Goal: Task Accomplishment & Management: Manage account settings

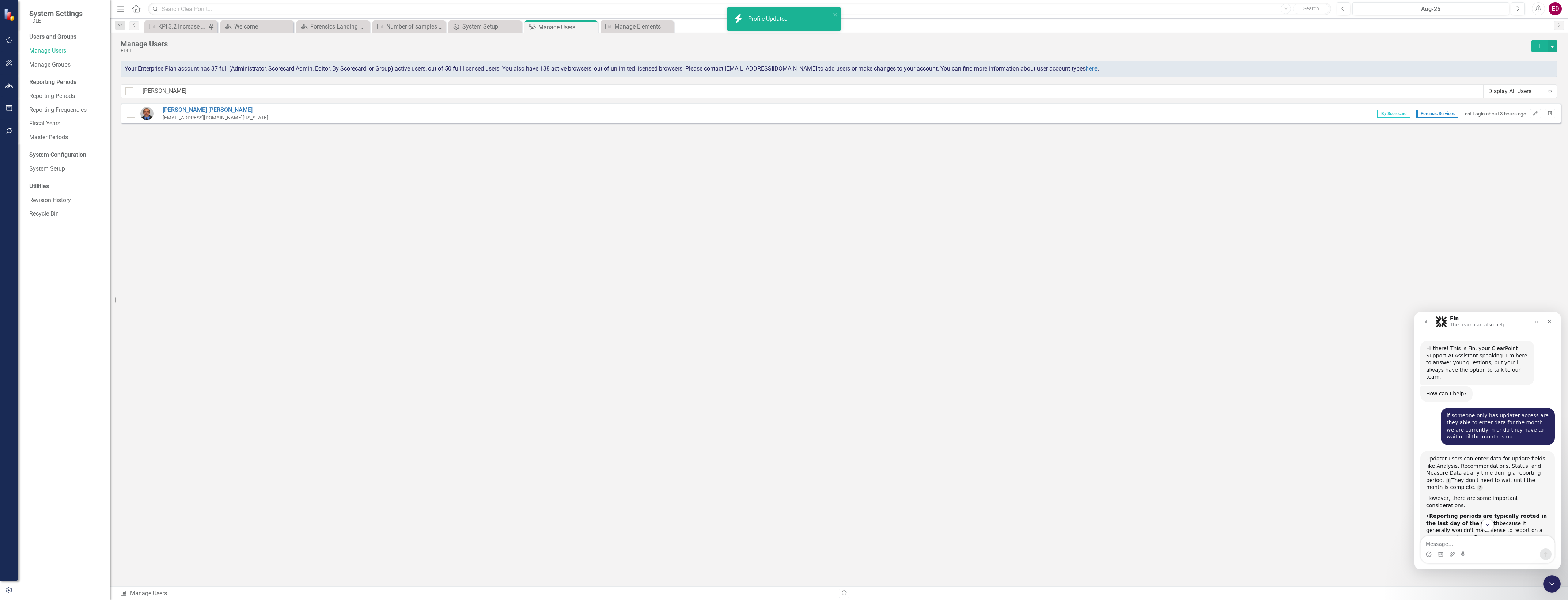
scroll to position [1, 0]
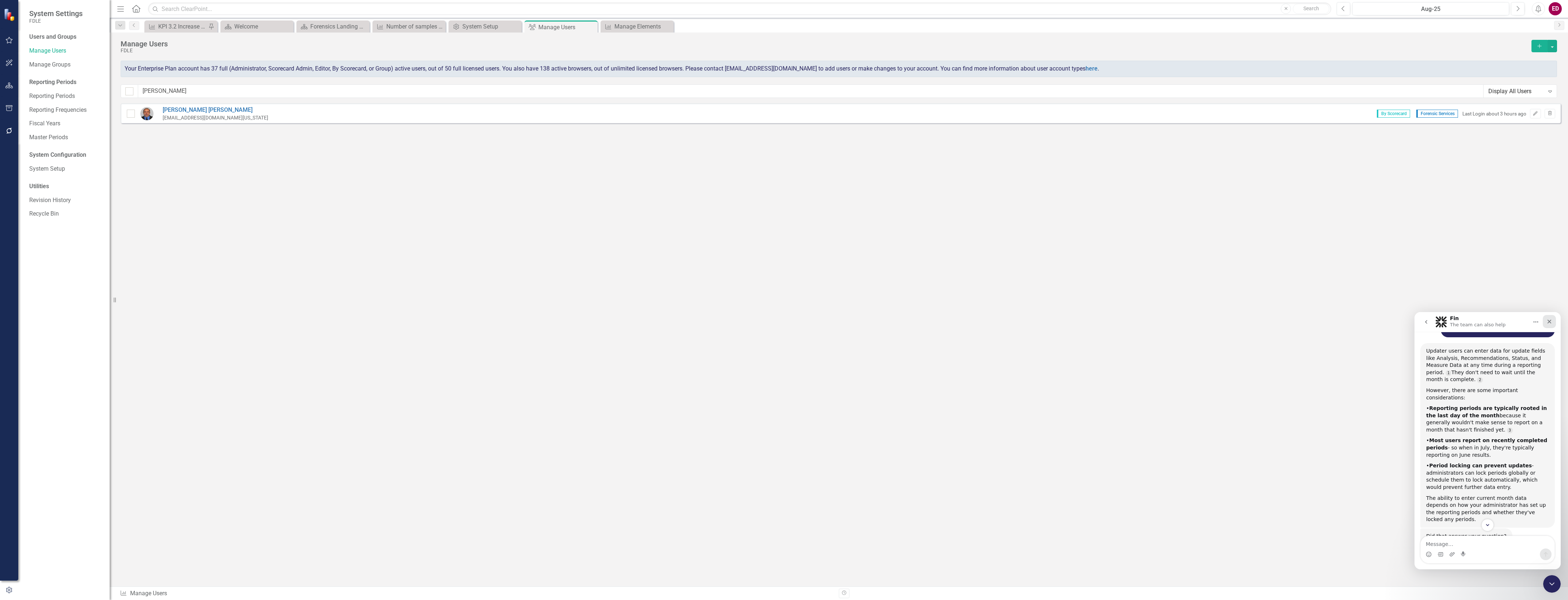
click at [1550, 320] on icon "Close" at bounding box center [1549, 321] width 4 height 4
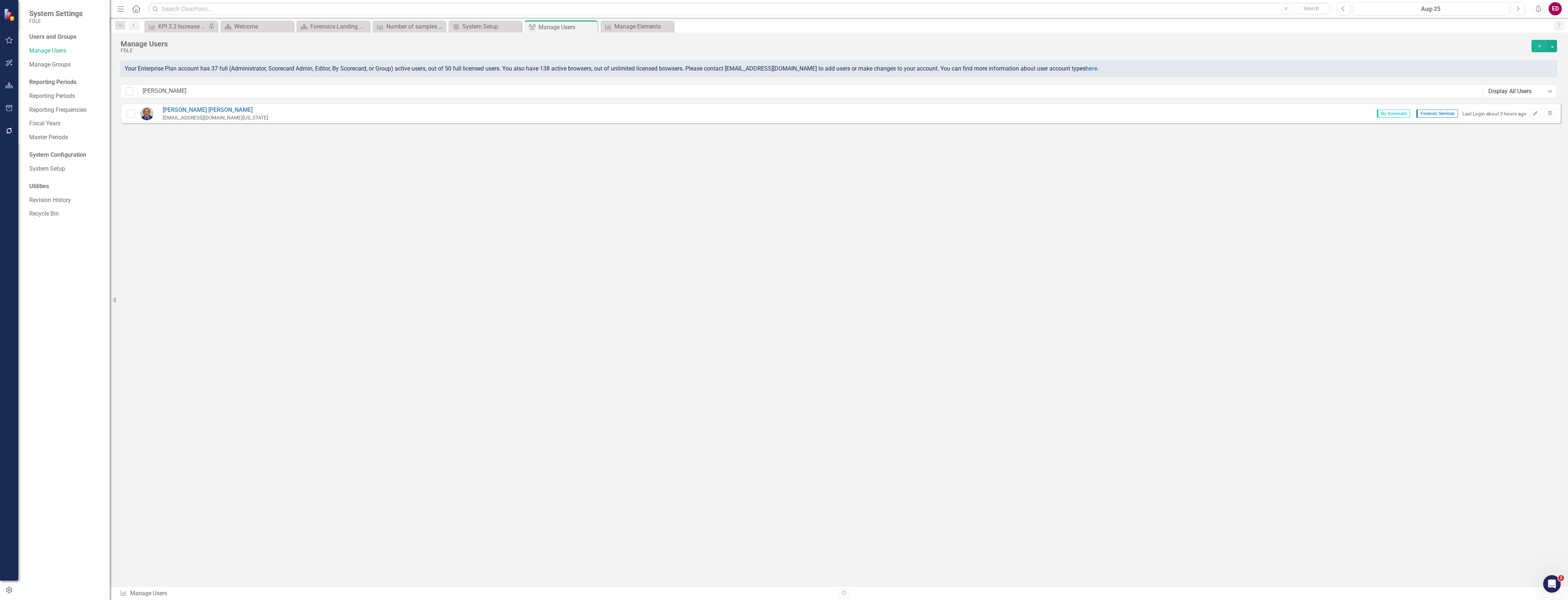
scroll to position [141, 0]
click at [1553, 579] on icon "Open Intercom Messenger" at bounding box center [1551, 583] width 12 height 12
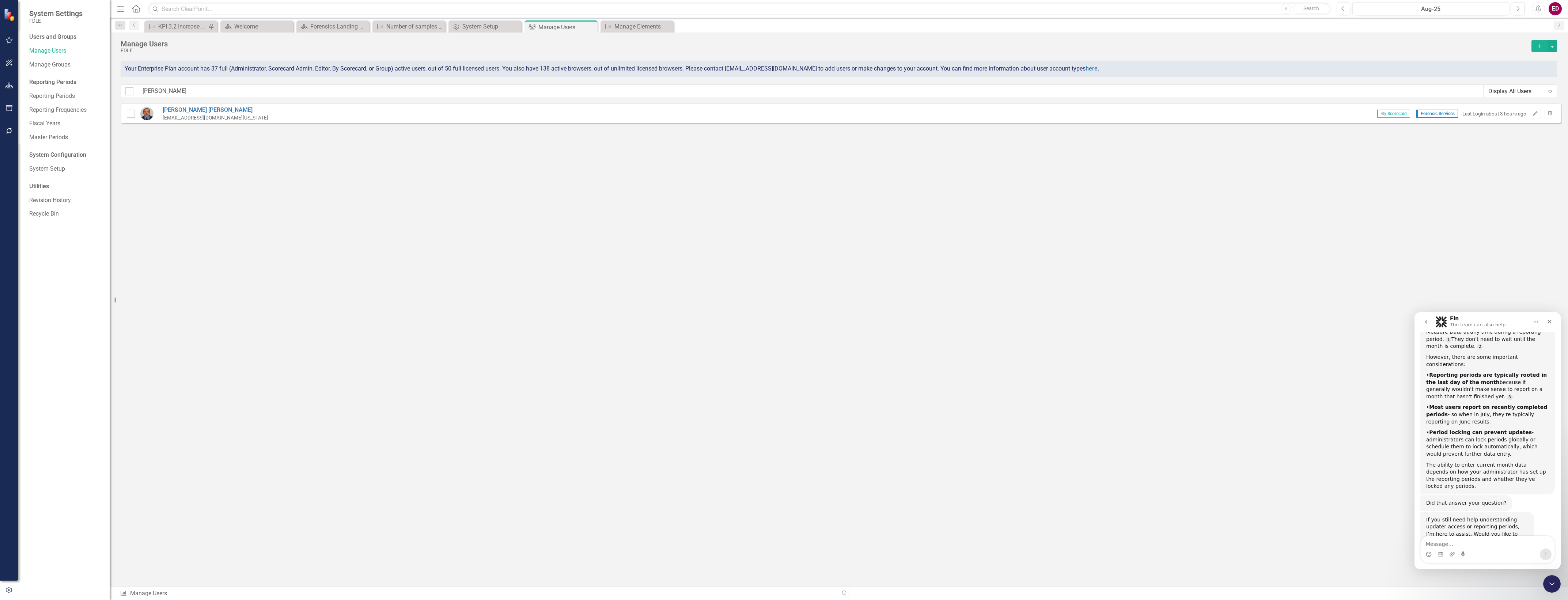
click at [1474, 545] on textarea "Message…" at bounding box center [1487, 542] width 134 height 12
type textarea "some one cant enter data but they are an administrator of the page. Whats happe…"
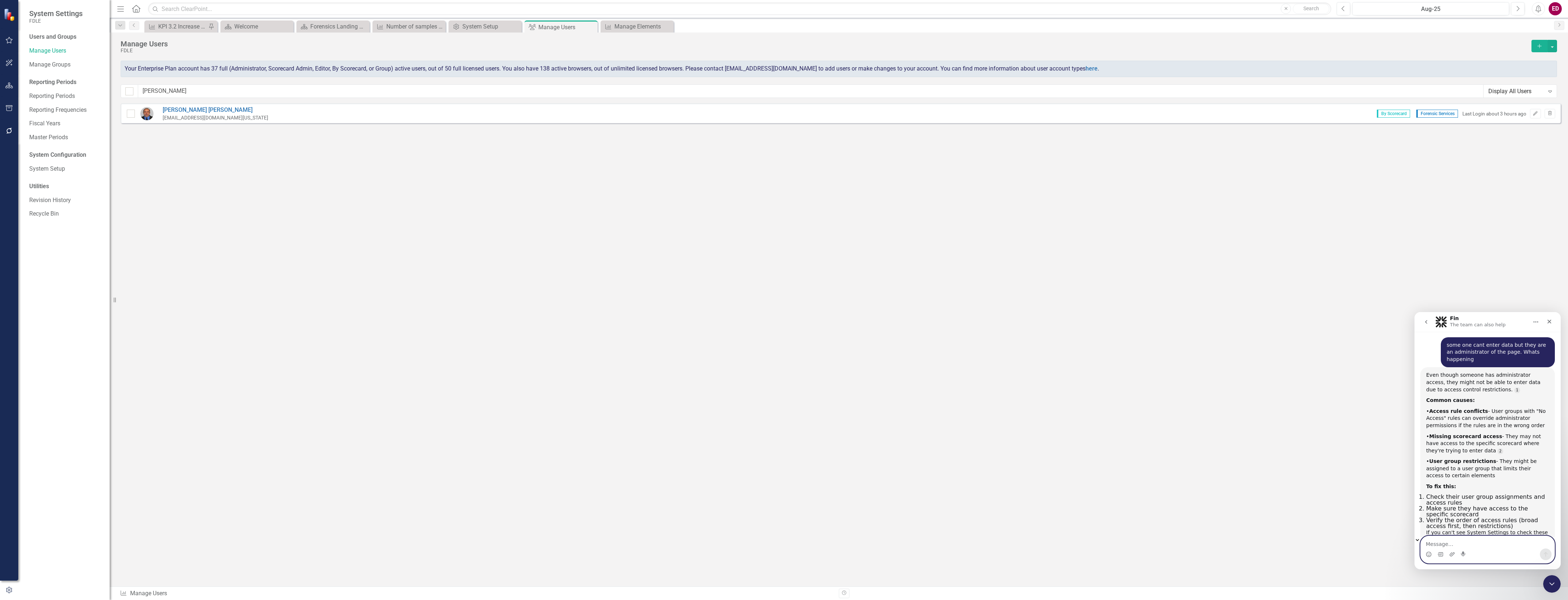
scroll to position [393, 0]
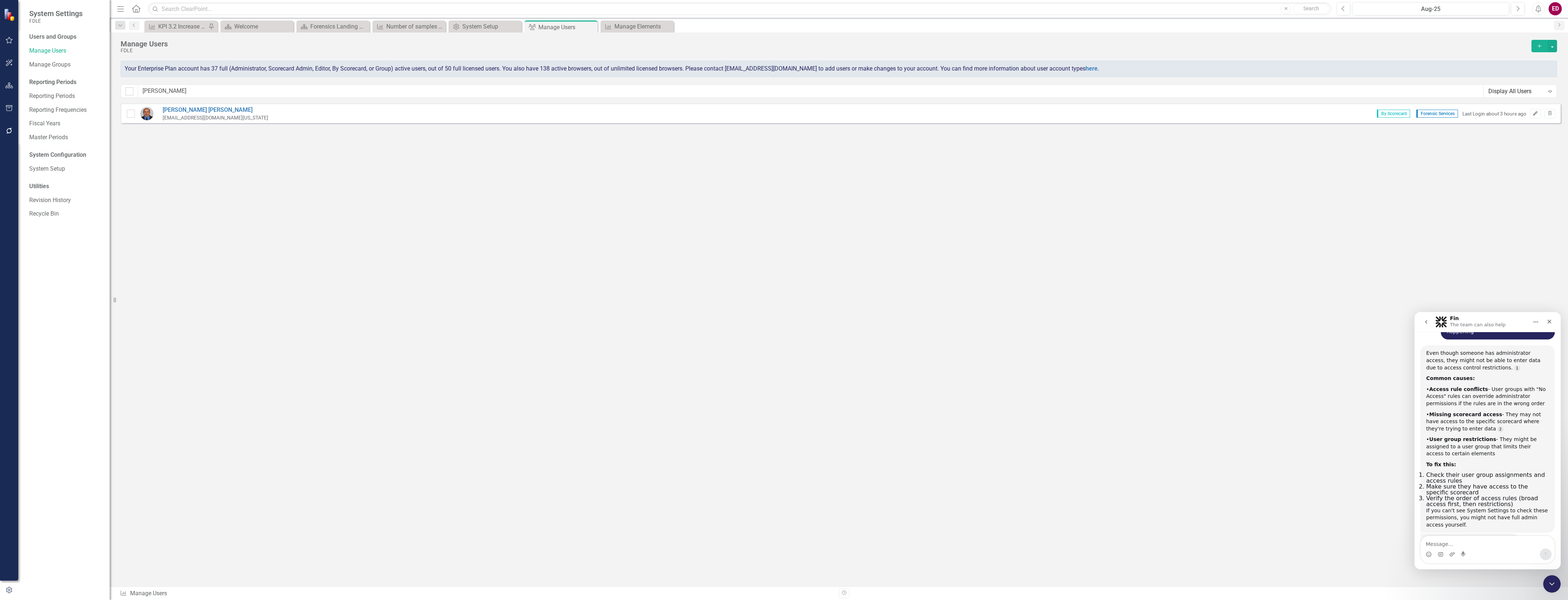
click at [1537, 116] on button "Edit" at bounding box center [1535, 113] width 11 height 10
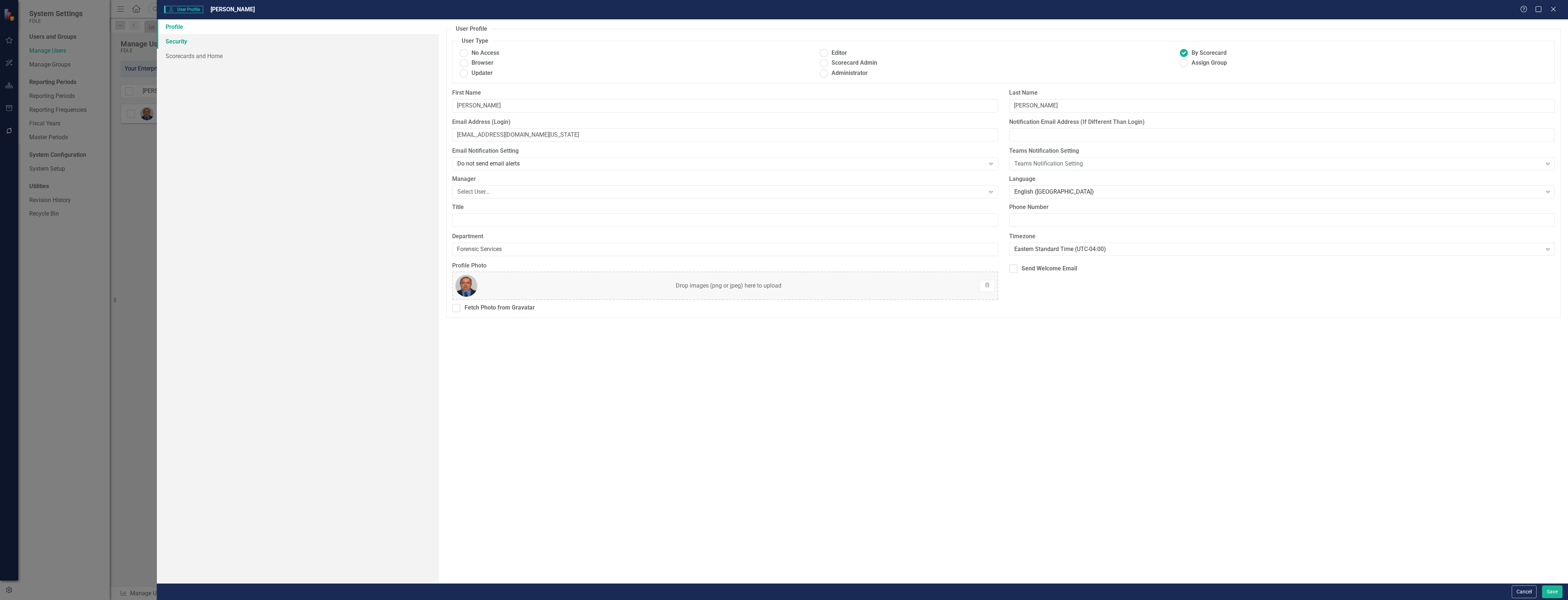
click at [293, 40] on link "Security" at bounding box center [297, 41] width 282 height 14
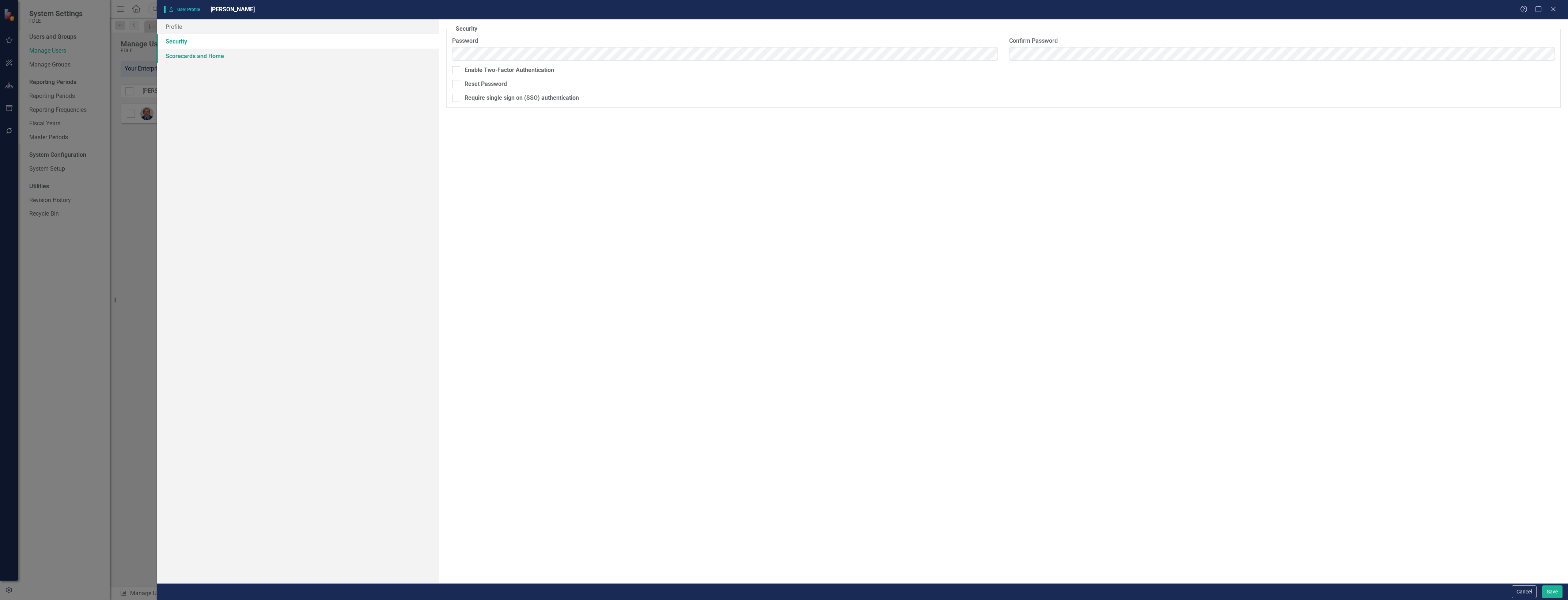
click at [298, 55] on link "Scorecards and Home" at bounding box center [297, 55] width 282 height 14
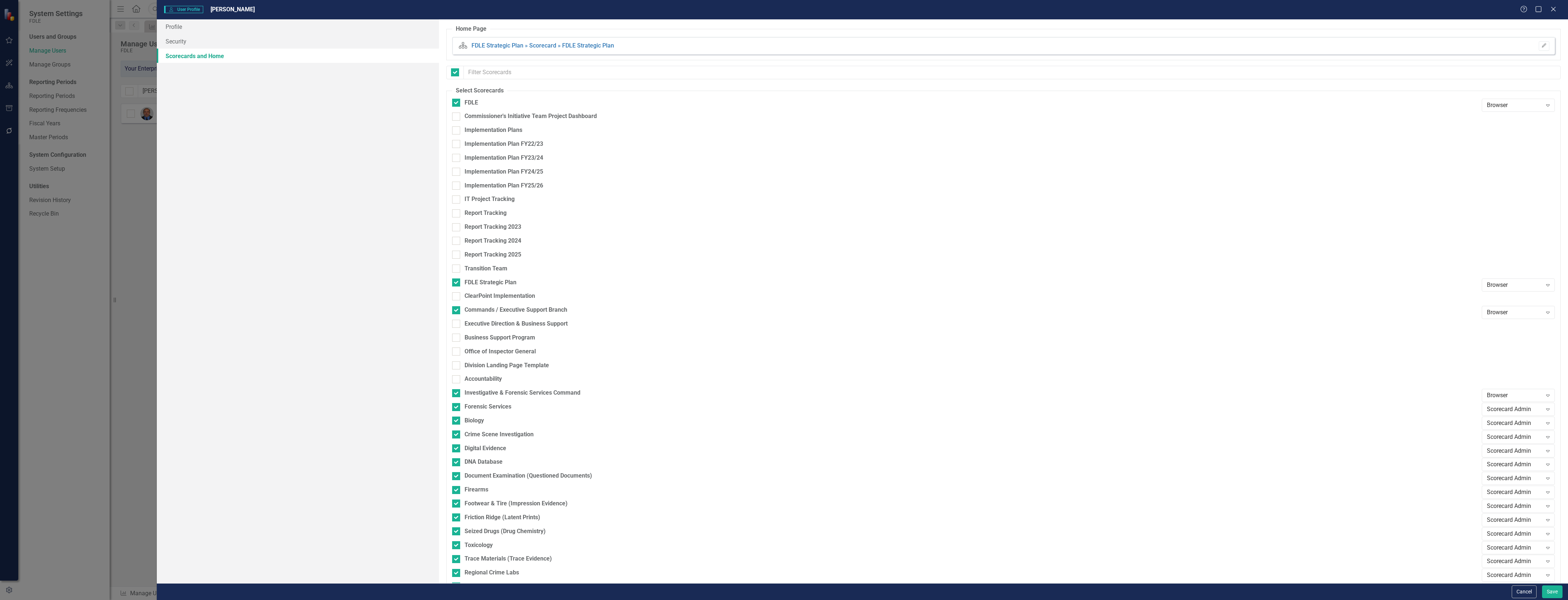
checkbox input "false"
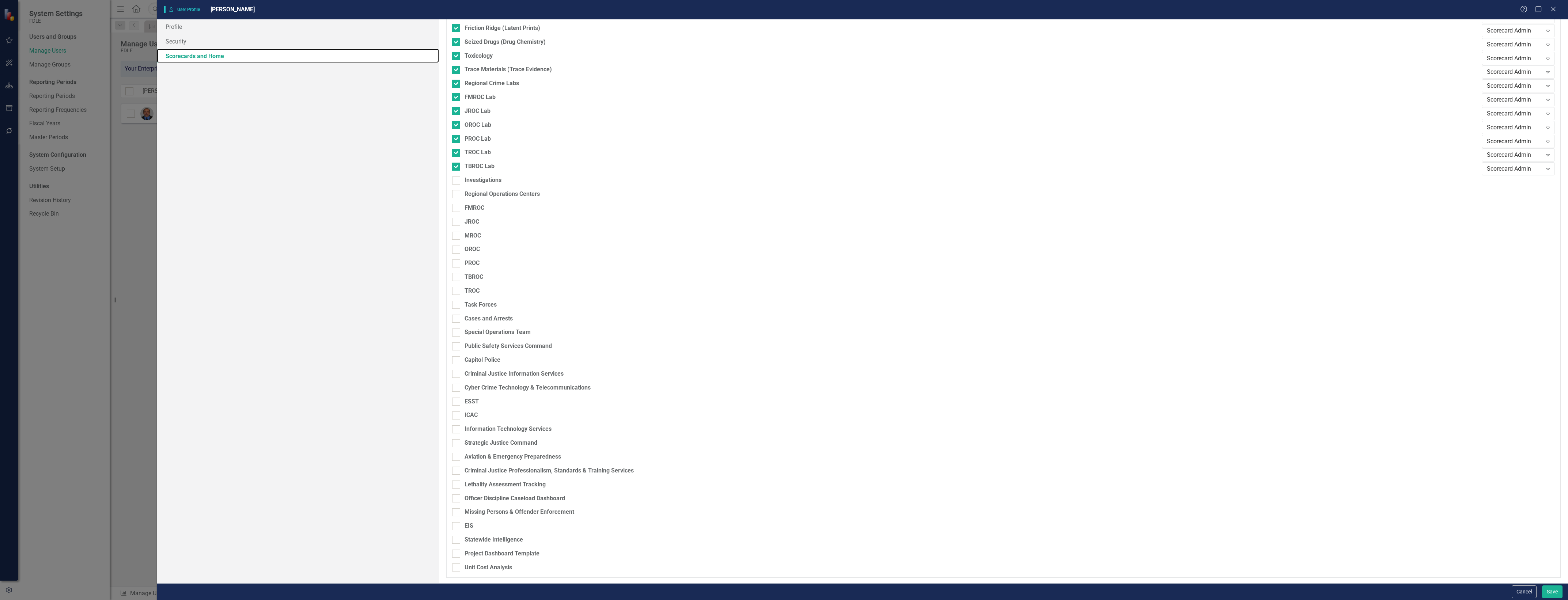
scroll to position [215, 0]
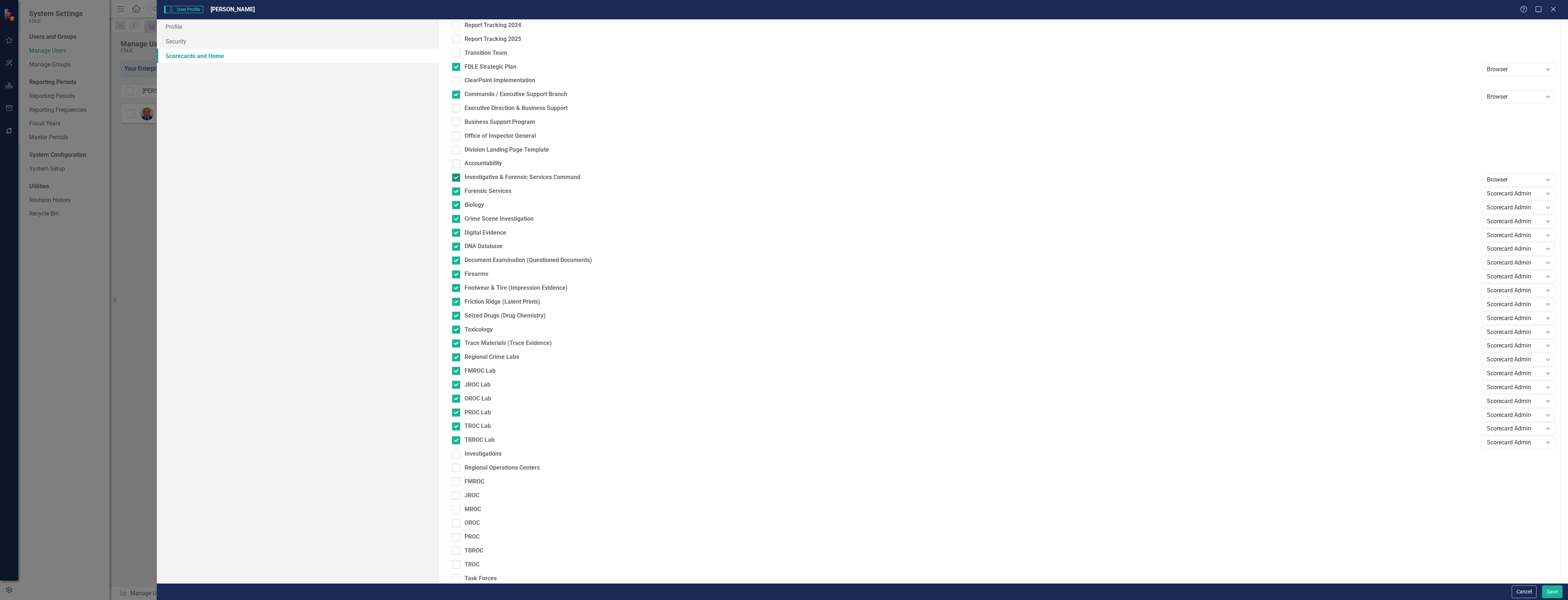
click at [1471, 179] on div "Investigative & Forensic Services Command" at bounding box center [965, 177] width 1026 height 8
click at [457, 178] on input "Investigative & Forensic Services Command" at bounding box center [454, 176] width 5 height 5
click at [1475, 179] on div "Investigative & Forensic Services Command" at bounding box center [1003, 180] width 1103 height 14
click at [531, 183] on div "Investigative & Forensic Services Command" at bounding box center [965, 180] width 1026 height 14
click at [538, 175] on div "Investigative & Forensic Services Command" at bounding box center [522, 177] width 116 height 8
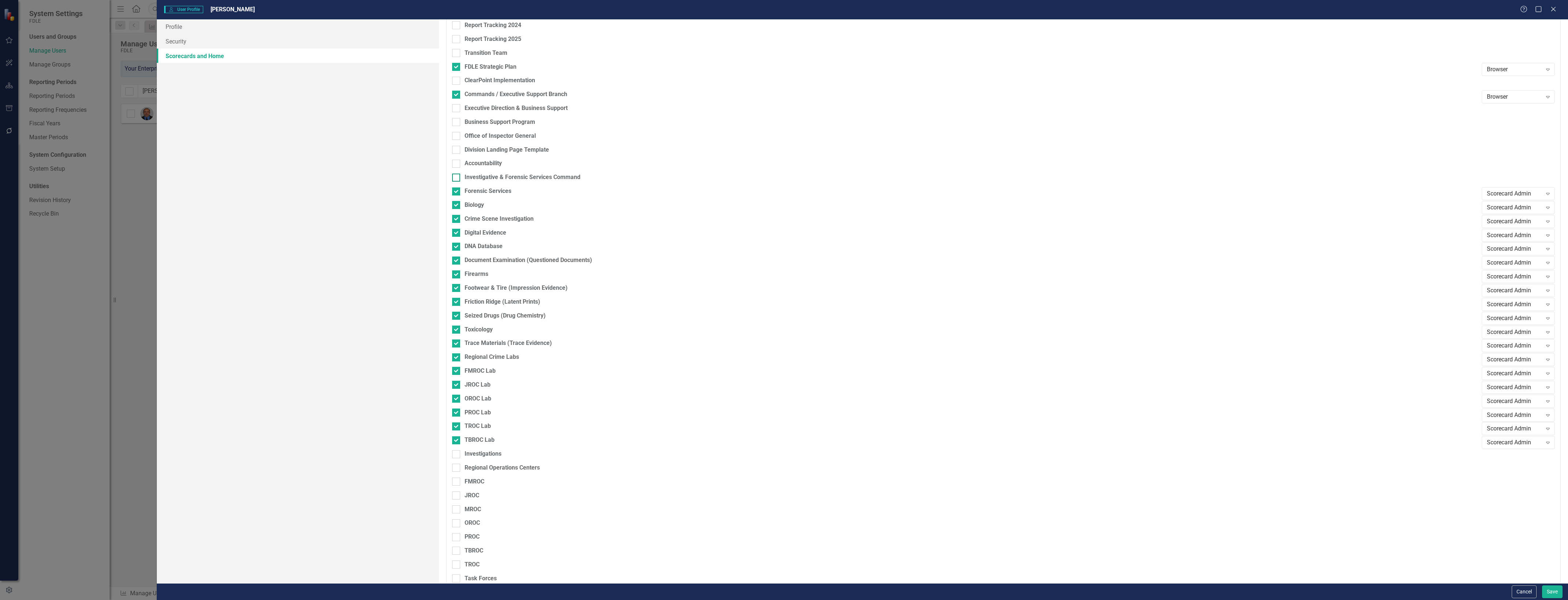
click at [457, 175] on input "Investigative & Forensic Services Command" at bounding box center [454, 176] width 5 height 5
checkbox input "true"
click at [1520, 180] on div "Browser" at bounding box center [1514, 180] width 55 height 8
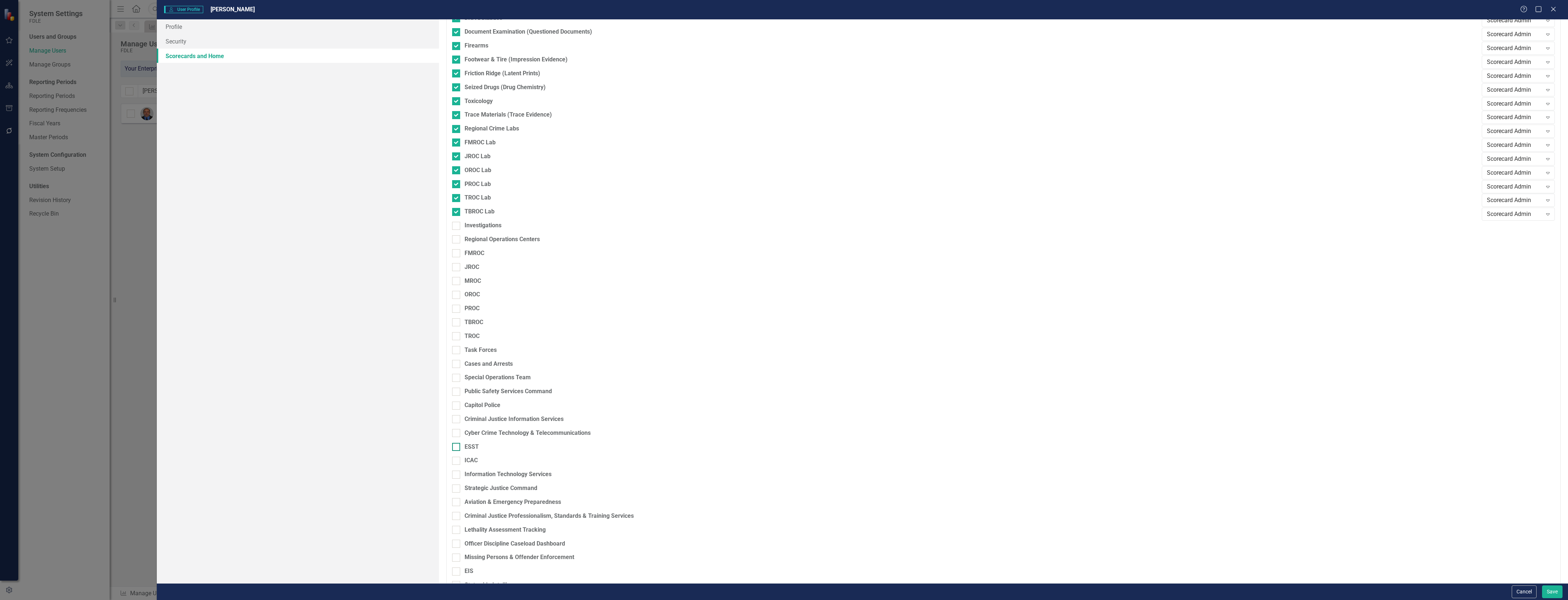
scroll to position [490, 0]
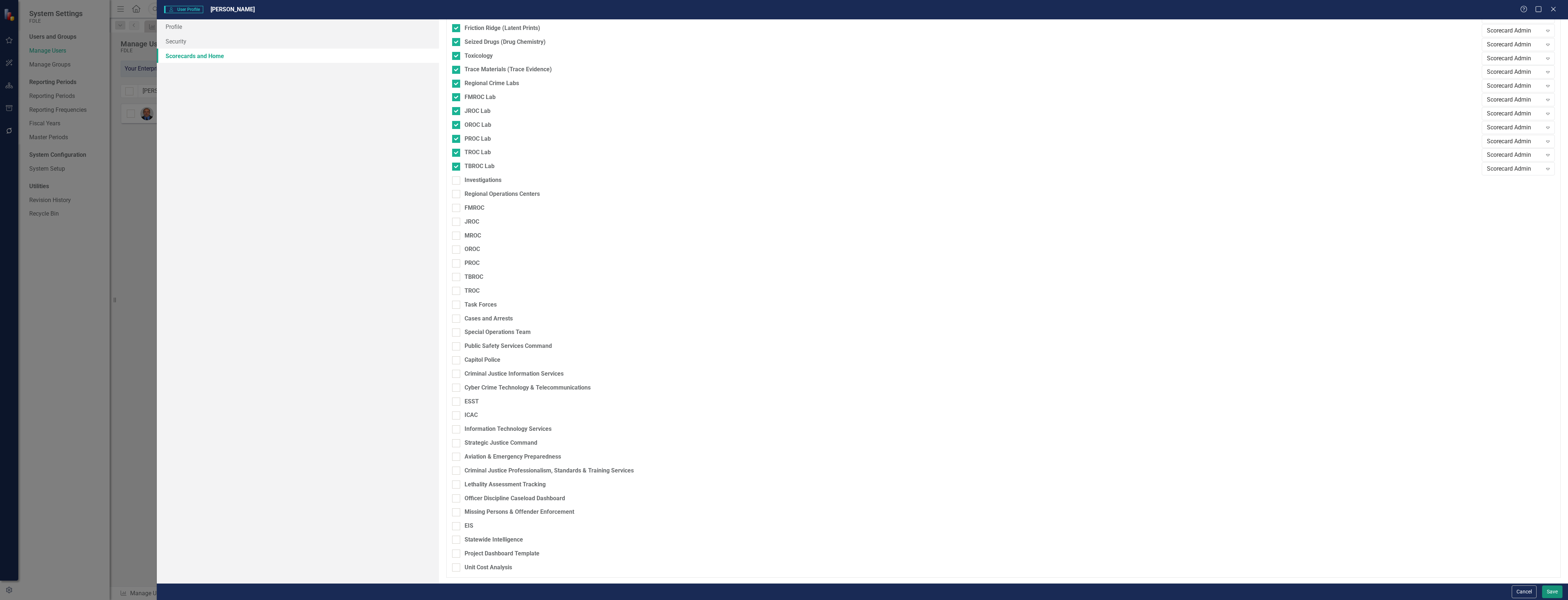
click at [1561, 595] on button "Save" at bounding box center [1552, 591] width 20 height 13
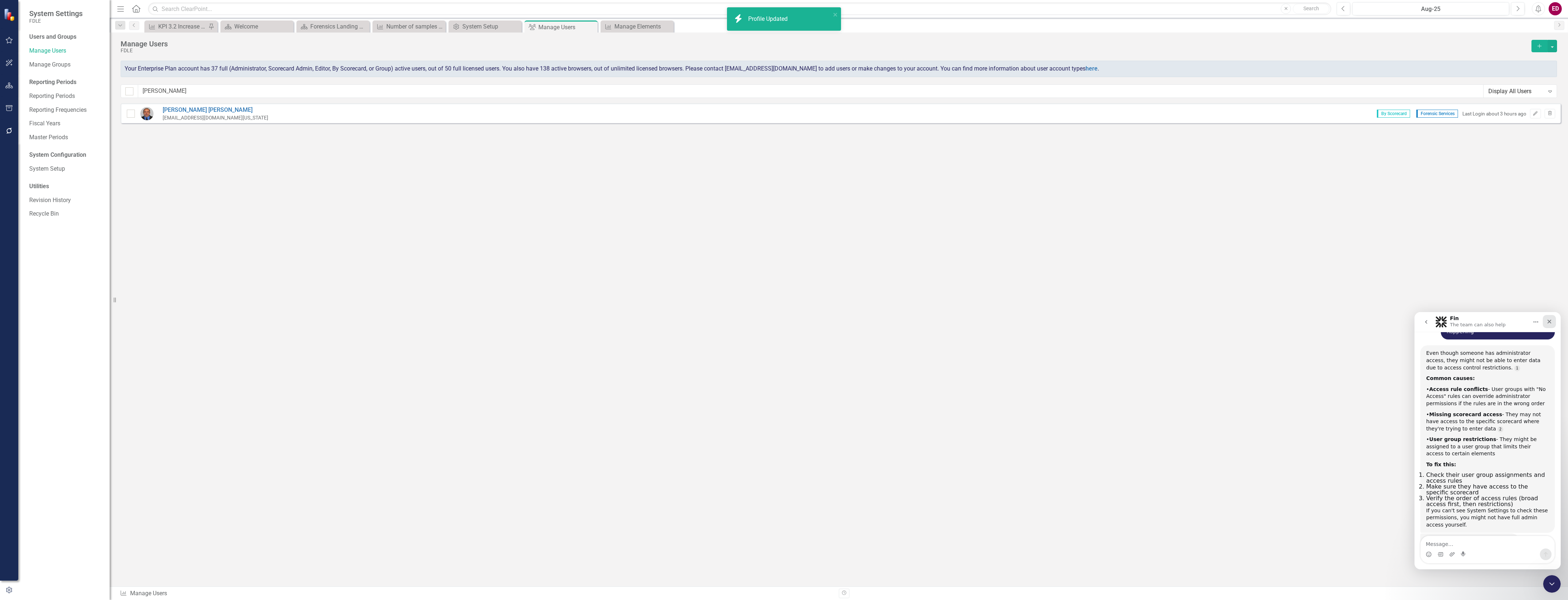
click at [1553, 323] on div "Close" at bounding box center [1549, 321] width 13 height 13
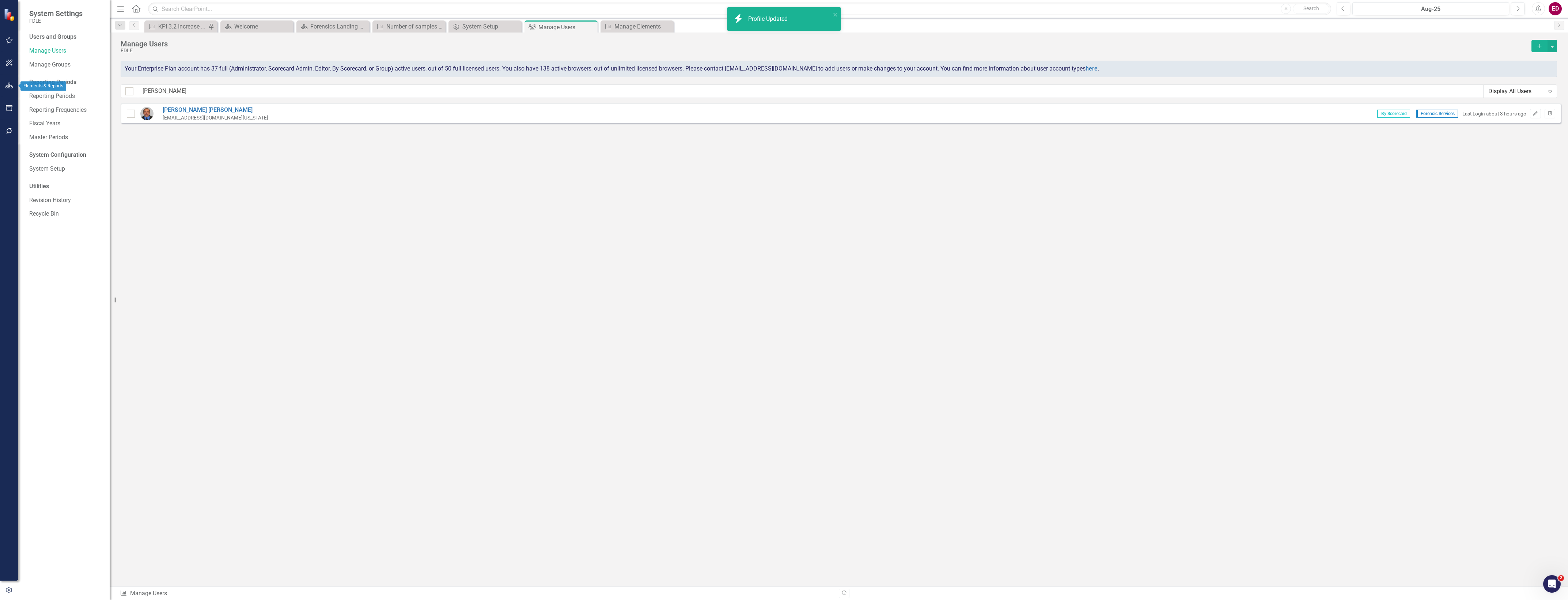
click at [8, 85] on icon "button" at bounding box center [9, 85] width 8 height 6
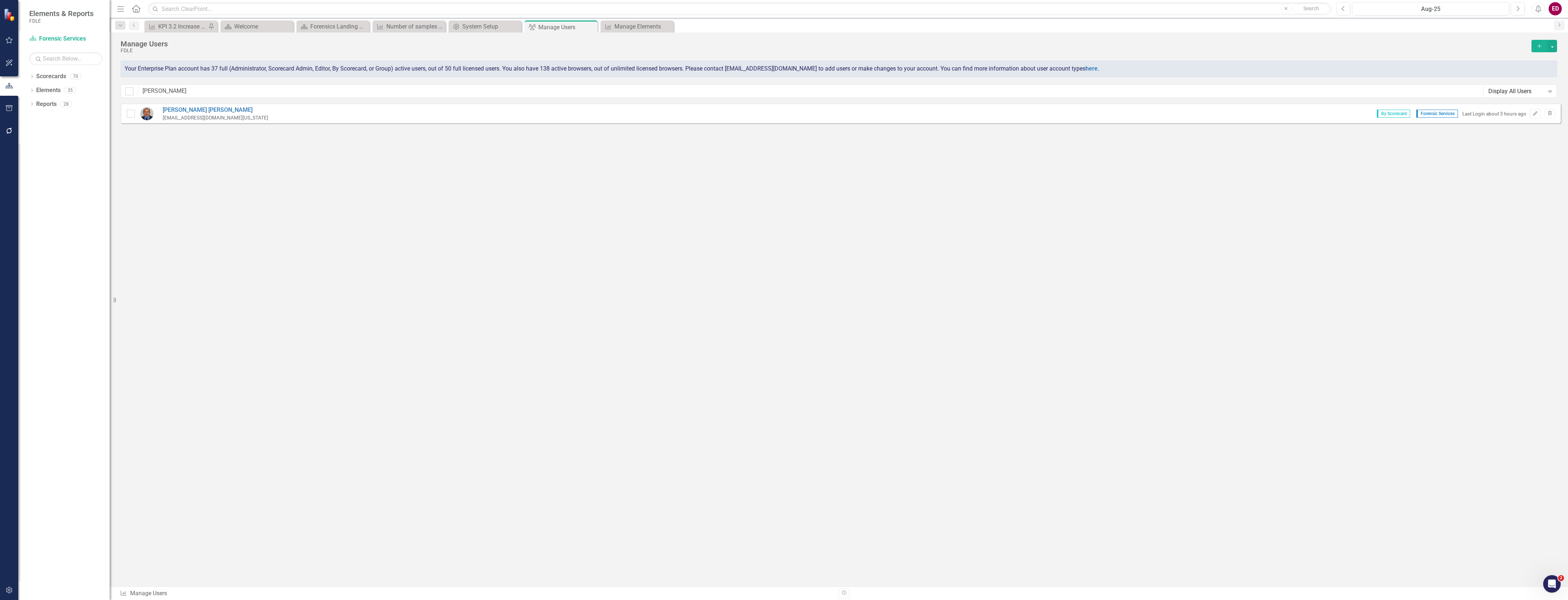
click at [29, 74] on div "Dropdown Scorecards 70 Dropdown FDLE Commissioner's Initiative Team Project Das…" at bounding box center [64, 335] width 91 height 529
click at [30, 95] on div "Dropdown Elements 35" at bounding box center [70, 91] width 80 height 14
click at [31, 89] on icon "Dropdown" at bounding box center [32, 91] width 5 height 4
click at [37, 134] on icon "Dropdown" at bounding box center [36, 132] width 5 height 4
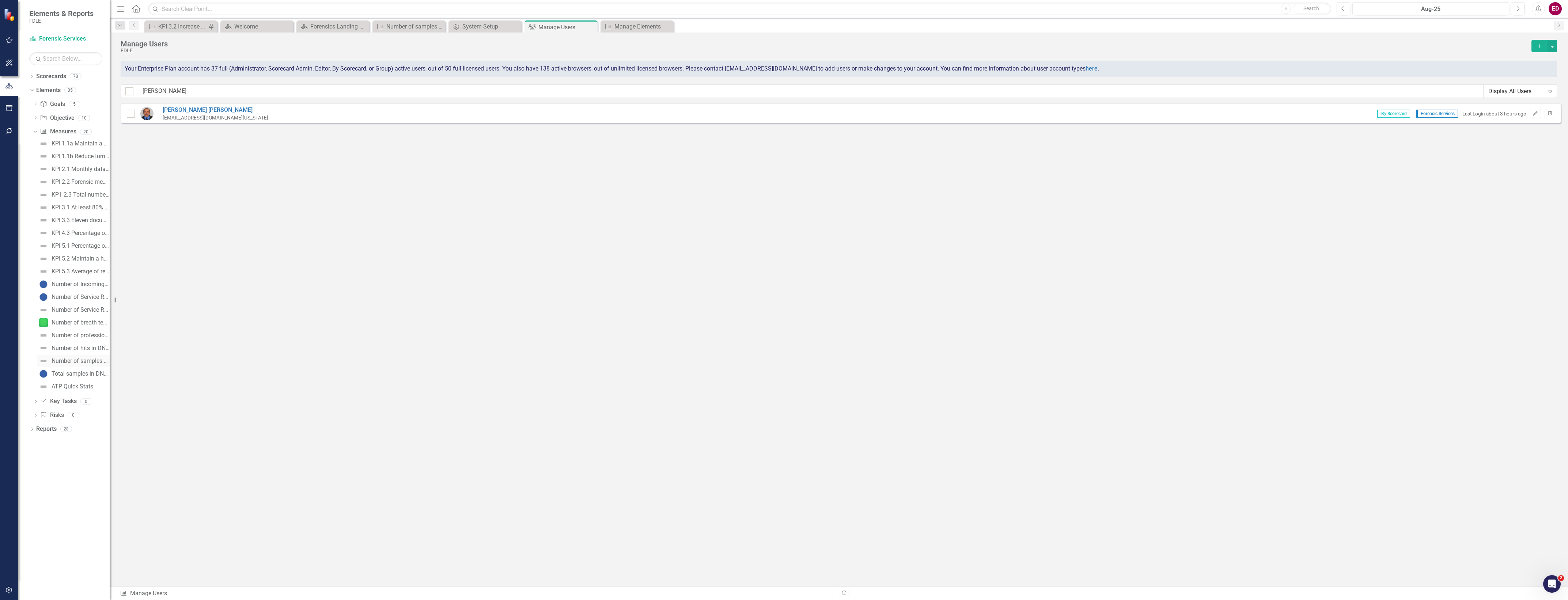
click at [94, 363] on div "Number of samples added in DNA Database" at bounding box center [80, 360] width 58 height 7
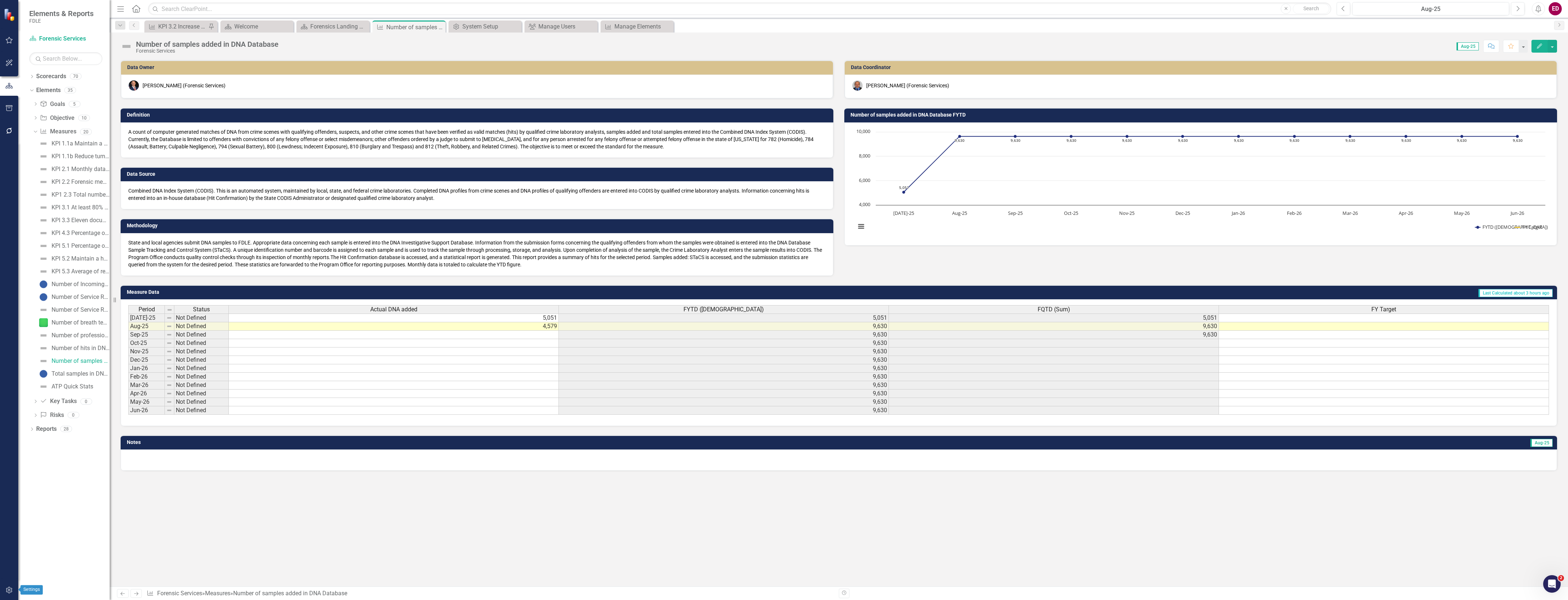
click at [4, 593] on button "button" at bounding box center [9, 590] width 17 height 15
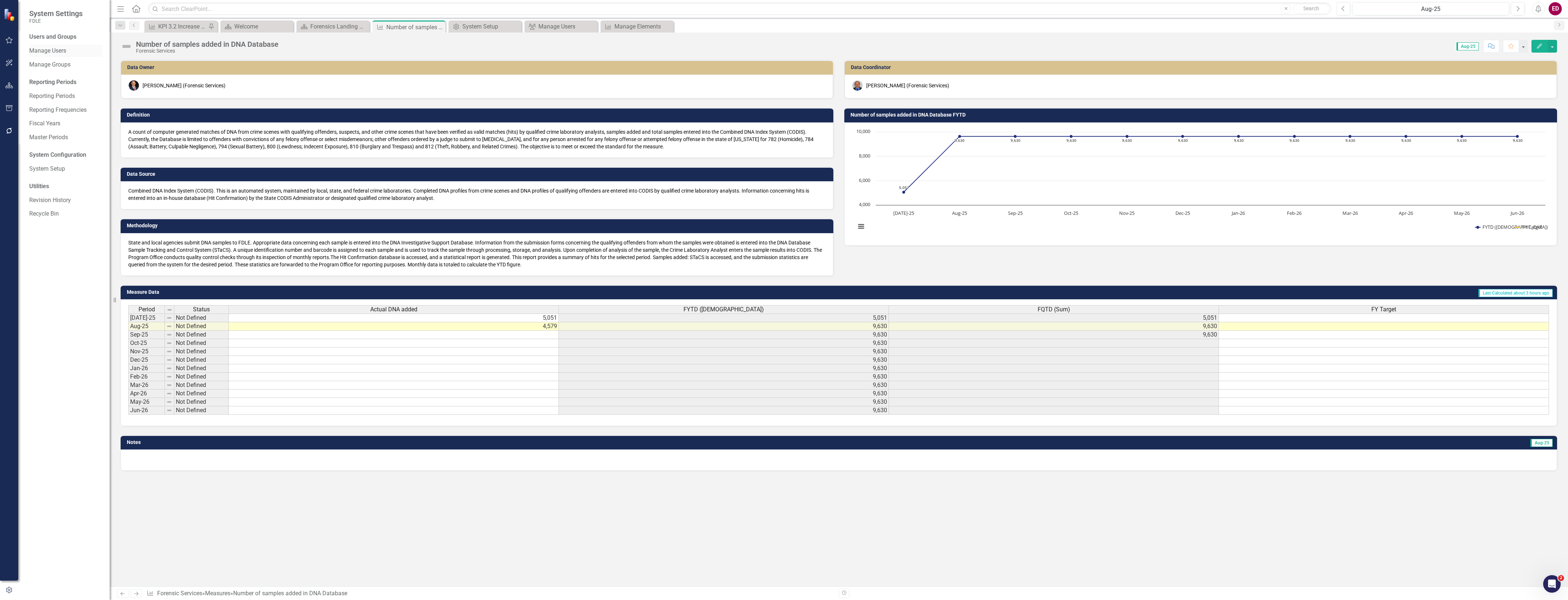
click at [63, 56] on div "Manage Users" at bounding box center [66, 51] width 73 height 12
click at [63, 48] on link "Manage Users" at bounding box center [66, 51] width 73 height 8
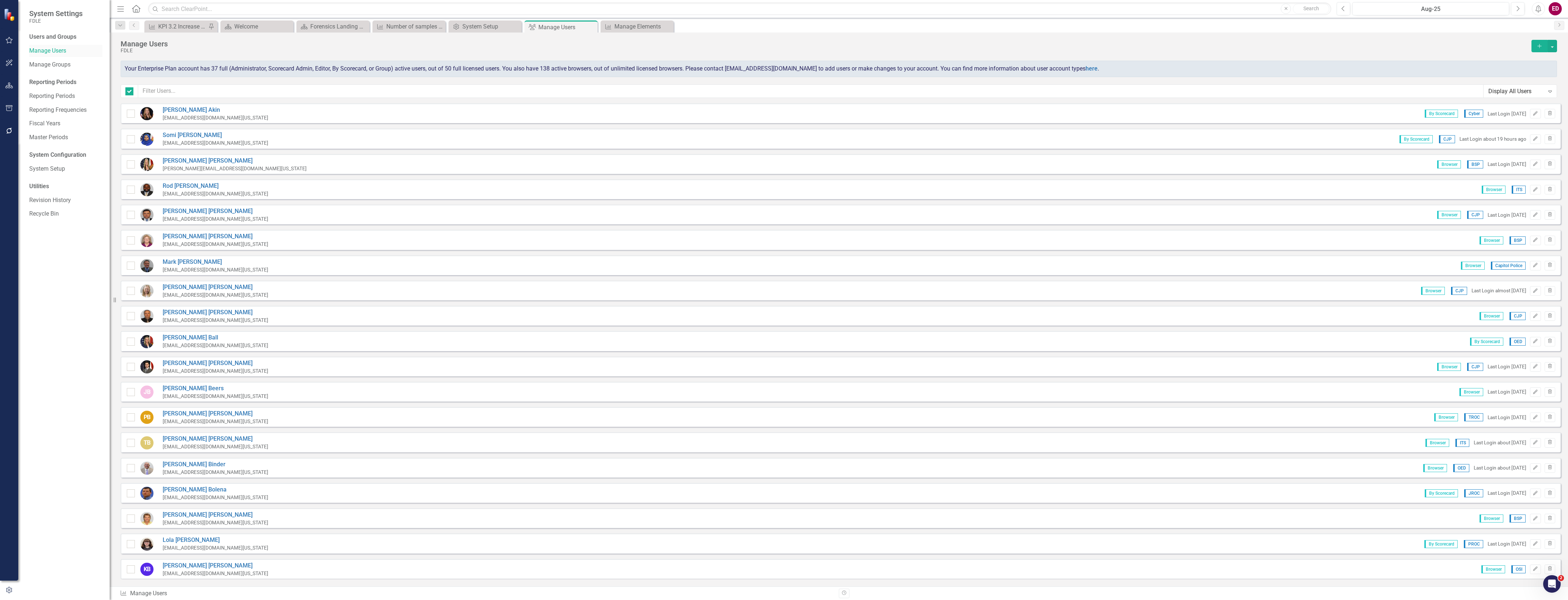
checkbox input "false"
click at [190, 86] on input "text" at bounding box center [811, 91] width 1346 height 14
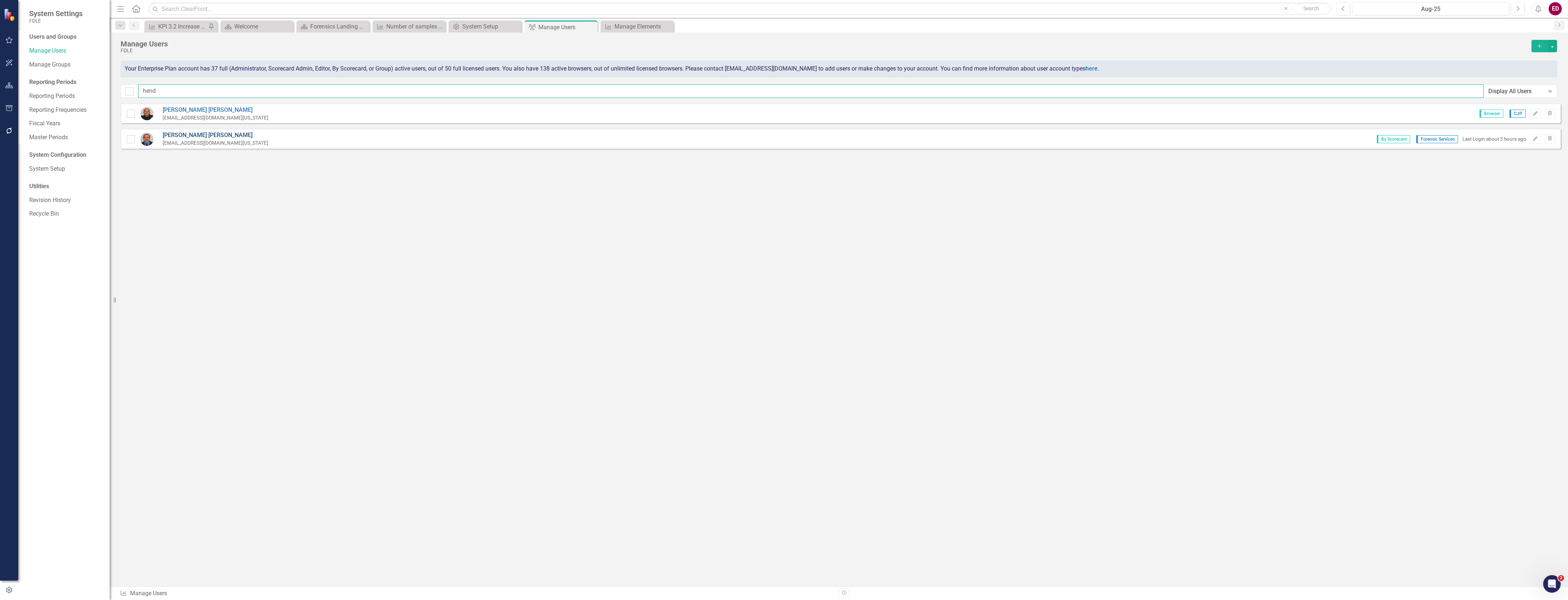
type input "hend"
click at [191, 132] on link "[PERSON_NAME]" at bounding box center [215, 135] width 106 height 8
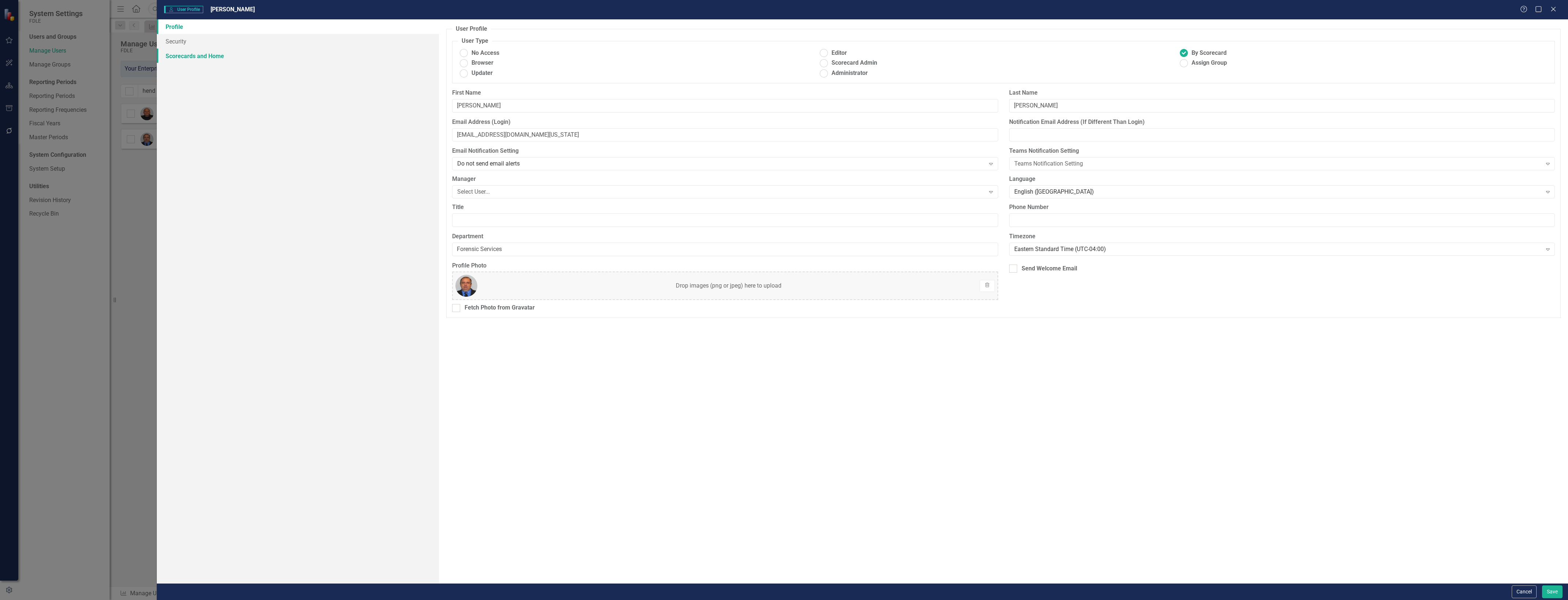
click at [348, 53] on link "Scorecards and Home" at bounding box center [297, 55] width 282 height 14
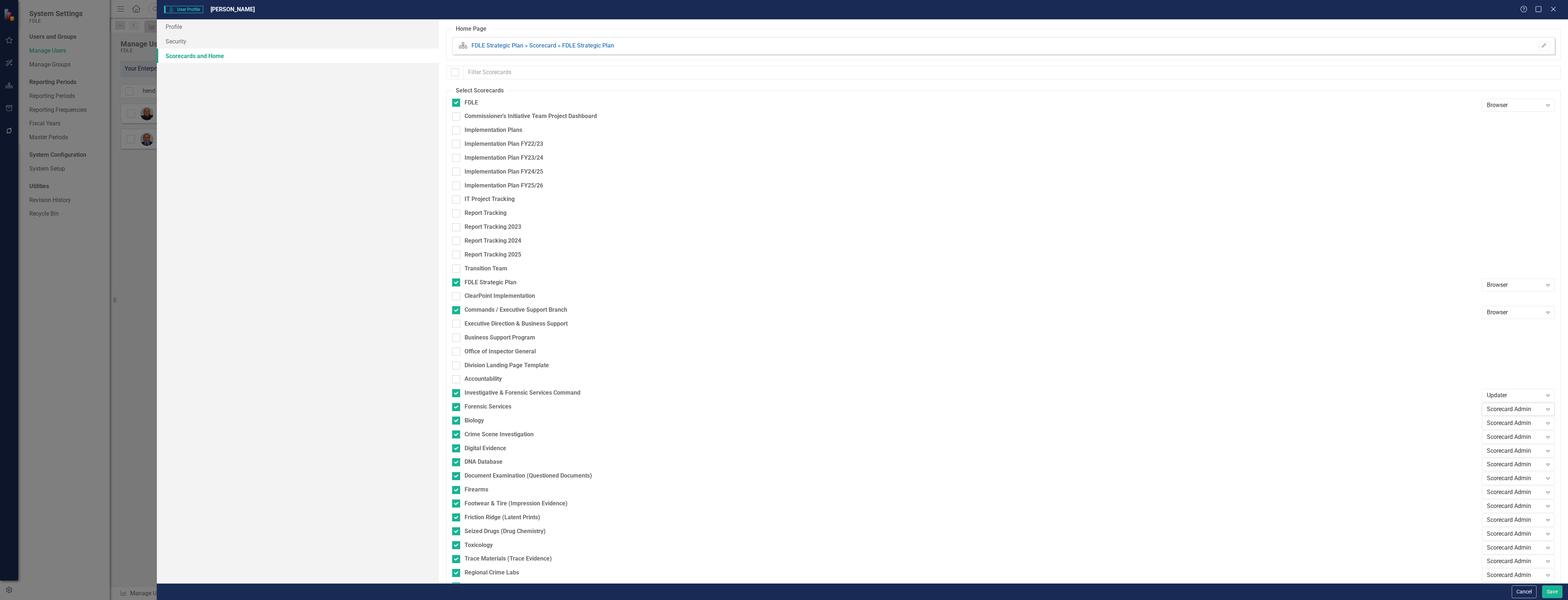
click at [1544, 404] on div "Expand" at bounding box center [1548, 409] width 13 height 11
click at [1511, 422] on div "Scorecard Admin" at bounding box center [1514, 422] width 55 height 8
click at [1510, 435] on div "Scorecard Admin" at bounding box center [1514, 436] width 55 height 8
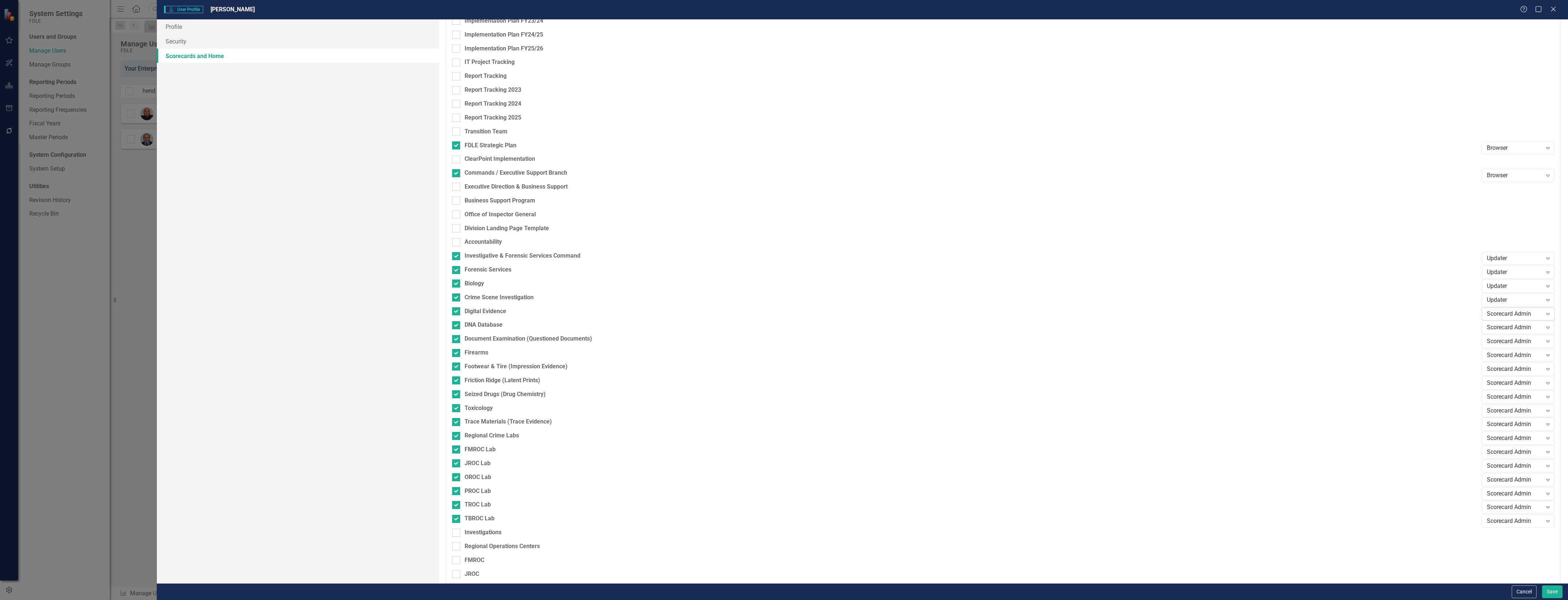
click at [1507, 314] on div "Scorecard Admin" at bounding box center [1514, 313] width 55 height 8
click at [1508, 322] on div "Scorecard Admin Expand" at bounding box center [1518, 326] width 73 height 13
click at [1512, 346] on div "Scorecard Admin Expand" at bounding box center [1518, 341] width 73 height 13
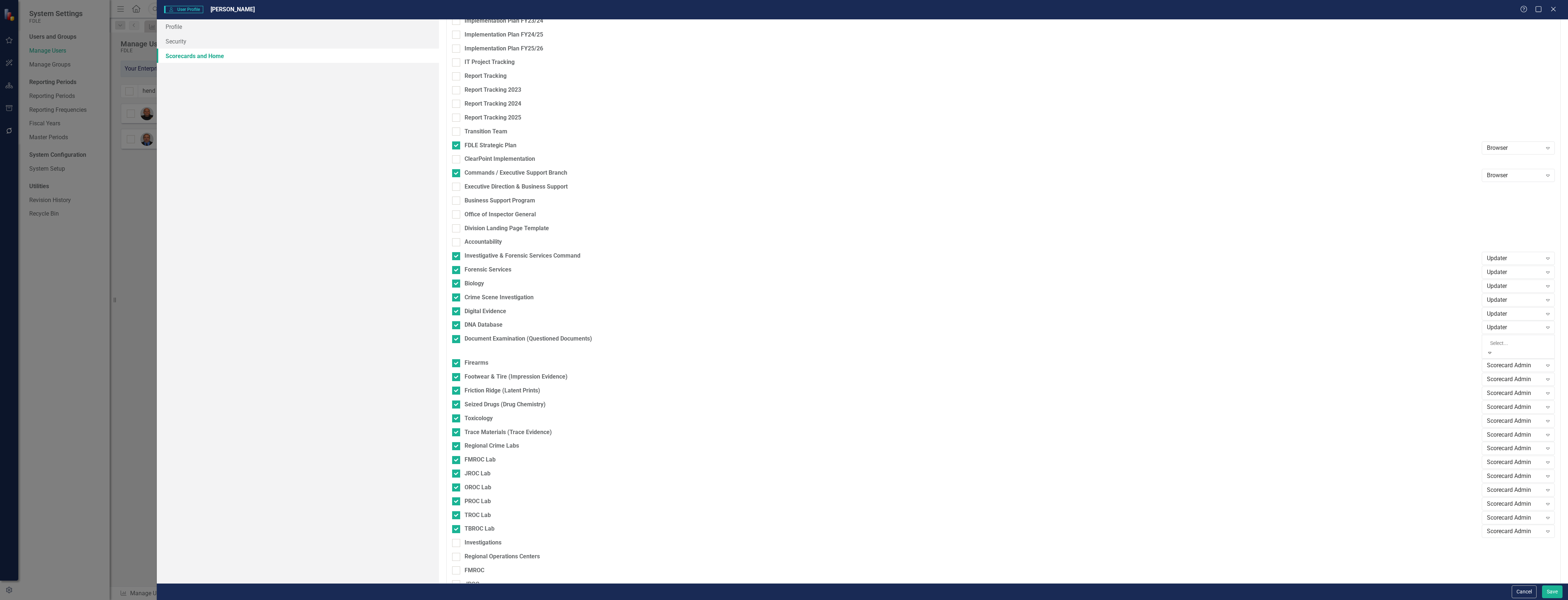
click at [1507, 345] on div "Updater" at bounding box center [1514, 341] width 55 height 8
click at [1357, 346] on div "Document Examination (Questioned Documents)" at bounding box center [965, 347] width 1026 height 24
click at [1509, 352] on div "Scorecard Admin" at bounding box center [1514, 355] width 55 height 8
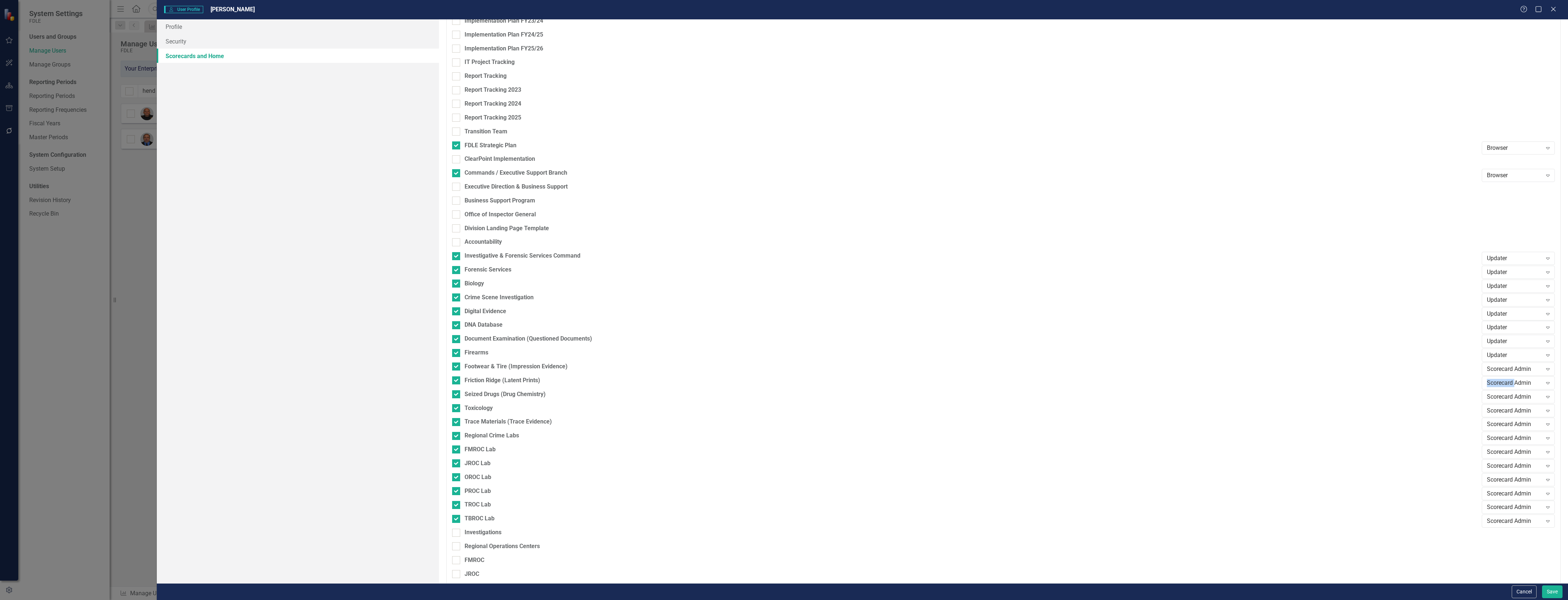
click at [1505, 382] on div "Scorecard Admin" at bounding box center [1514, 382] width 55 height 8
click at [1510, 379] on div "Updater" at bounding box center [1514, 382] width 55 height 8
click at [1510, 372] on div "Scorecard Admin" at bounding box center [1514, 369] width 55 height 8
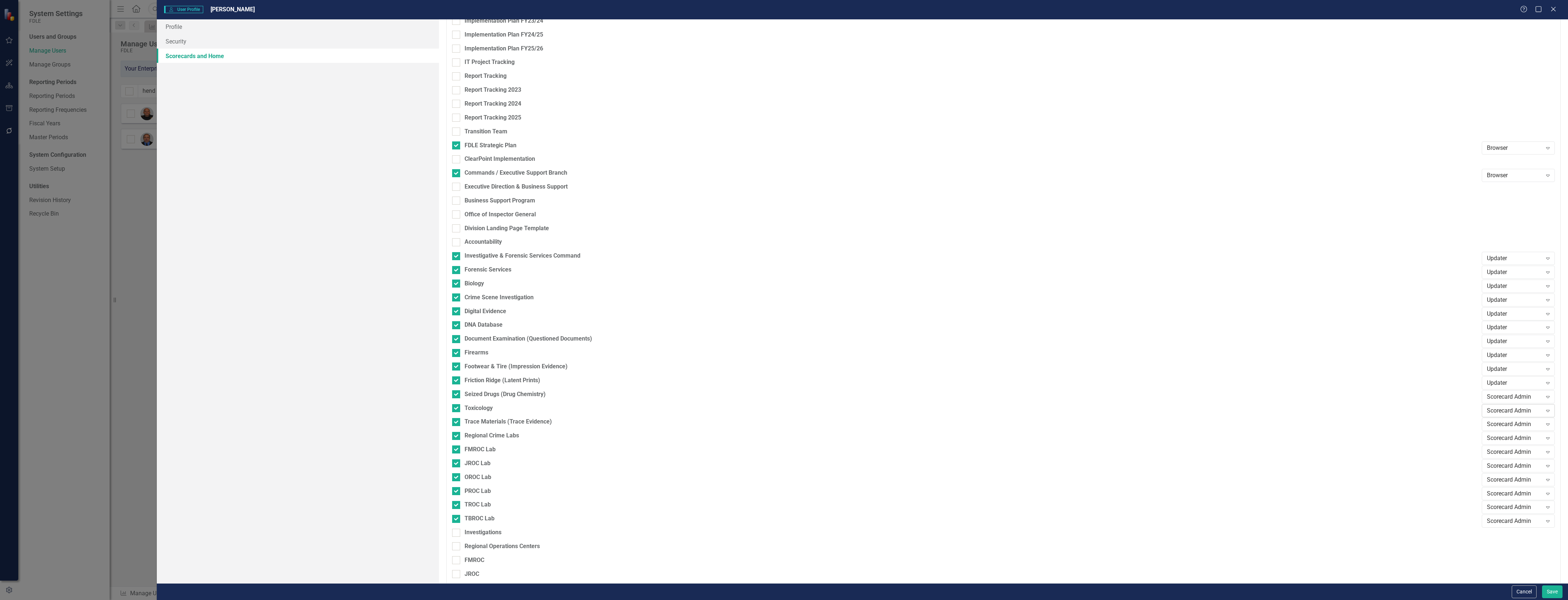
click at [1511, 411] on div "Scorecard Admin" at bounding box center [1514, 410] width 55 height 8
click at [1517, 395] on div "Scorecard Admin" at bounding box center [1514, 396] width 55 height 8
click at [1514, 433] on div "Scorecard Admin Expand" at bounding box center [1518, 438] width 73 height 13
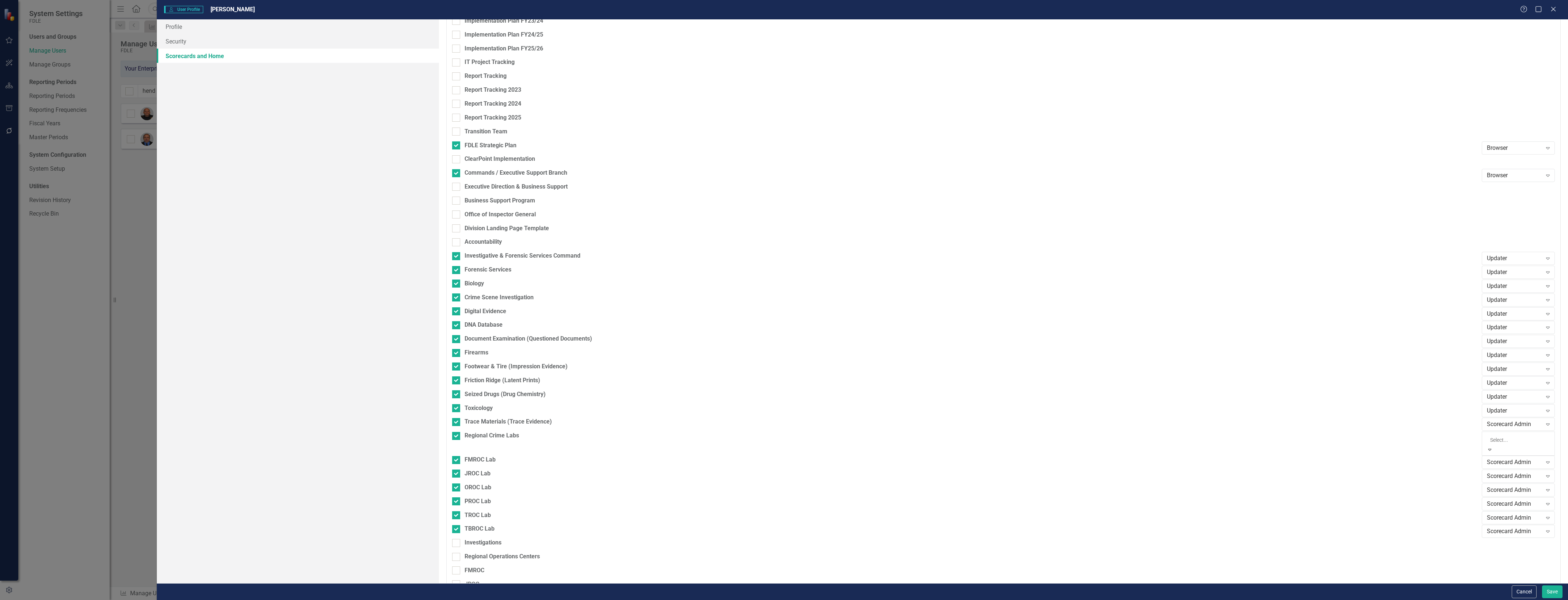
click at [1521, 425] on div "Scorecard Admin" at bounding box center [1514, 424] width 55 height 8
click at [1520, 453] on div "Scorecard Admin" at bounding box center [1514, 452] width 55 height 8
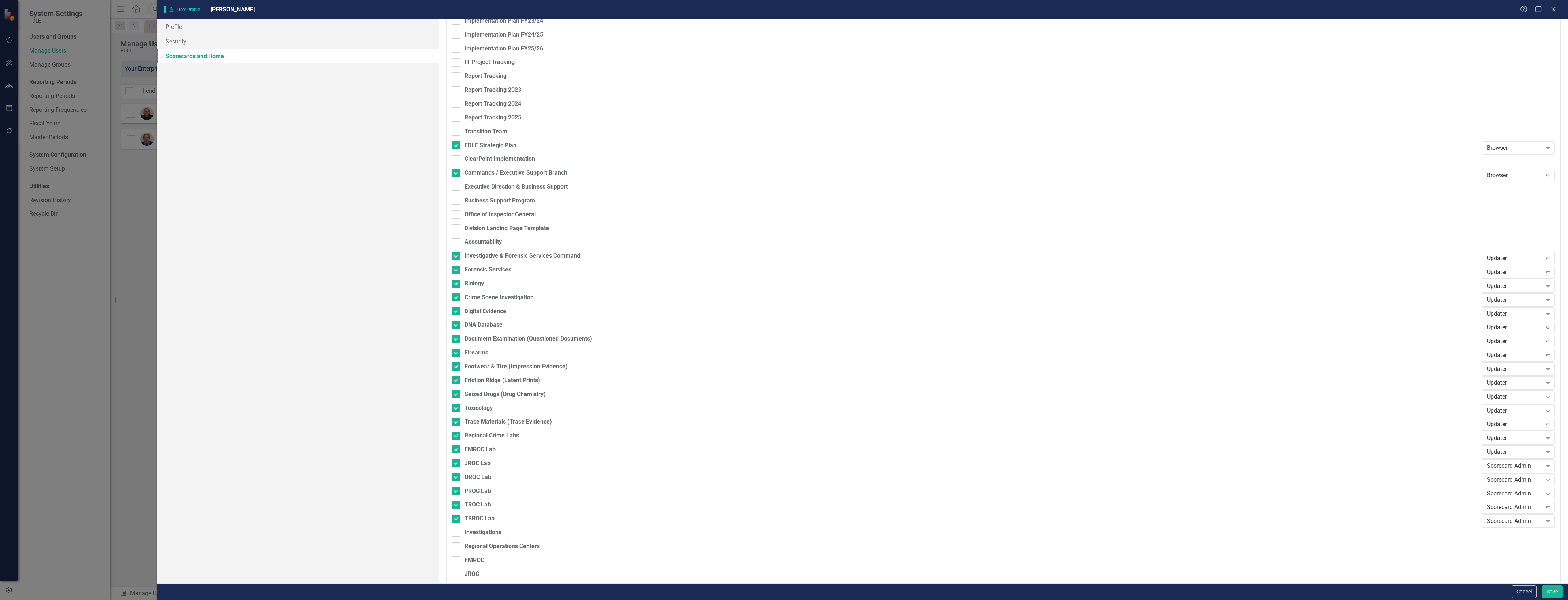
click at [1521, 459] on div "Updater Expand" at bounding box center [1518, 452] width 73 height 14
click at [1522, 462] on div "Scorecard Admin" at bounding box center [1514, 465] width 55 height 8
drag, startPoint x: 1516, startPoint y: 484, endPoint x: 1514, endPoint y: 491, distance: 7.3
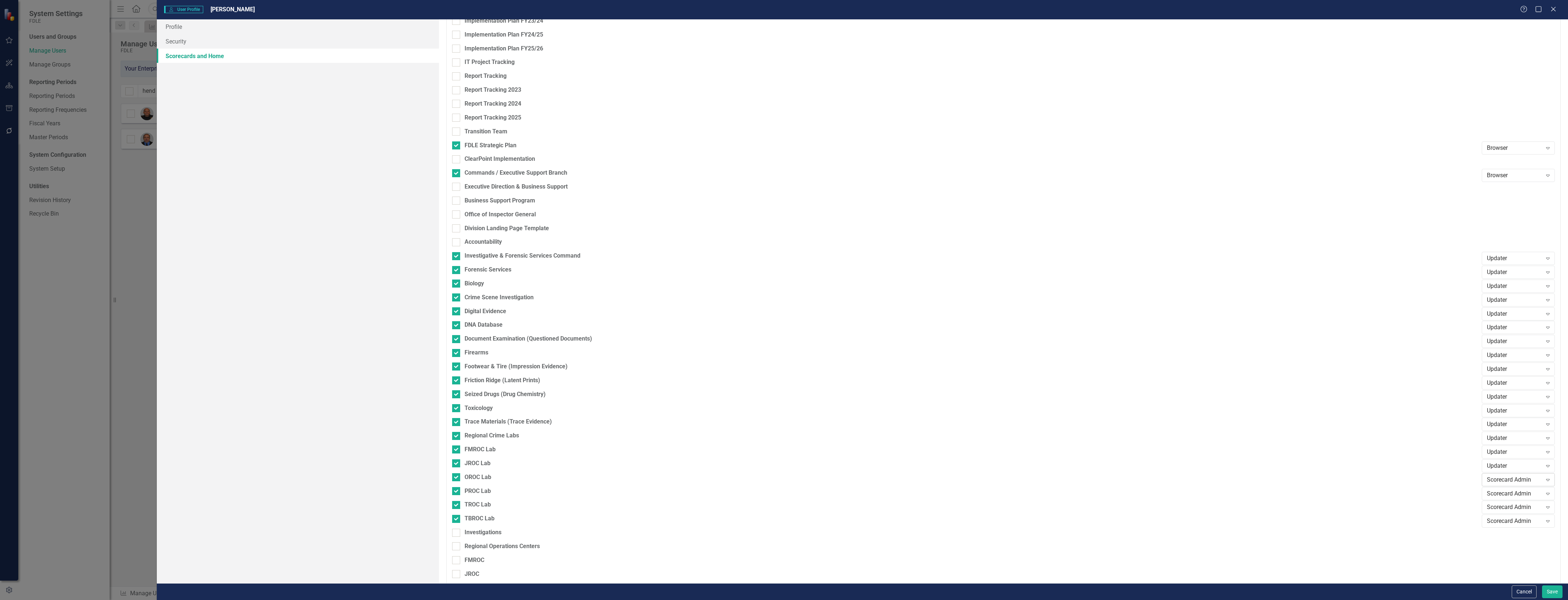
click at [1519, 481] on div "Scorecard Admin" at bounding box center [1514, 479] width 55 height 8
drag, startPoint x: 1519, startPoint y: 496, endPoint x: 1519, endPoint y: 501, distance: 5.0
click at [1519, 494] on div "Scorecard Admin" at bounding box center [1514, 493] width 55 height 8
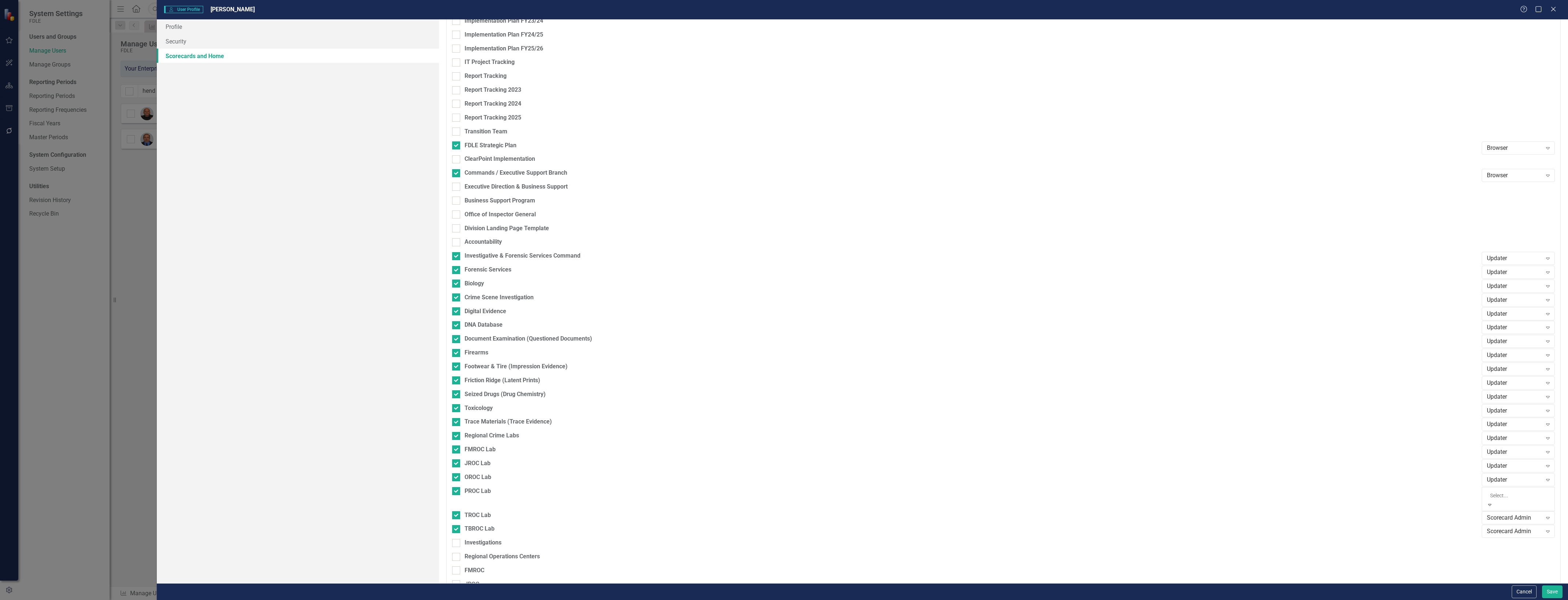
click at [1508, 508] on div "Scorecard Admin" at bounding box center [1514, 507] width 55 height 8
click at [1520, 520] on div "Scorecard Admin" at bounding box center [1514, 521] width 55 height 8
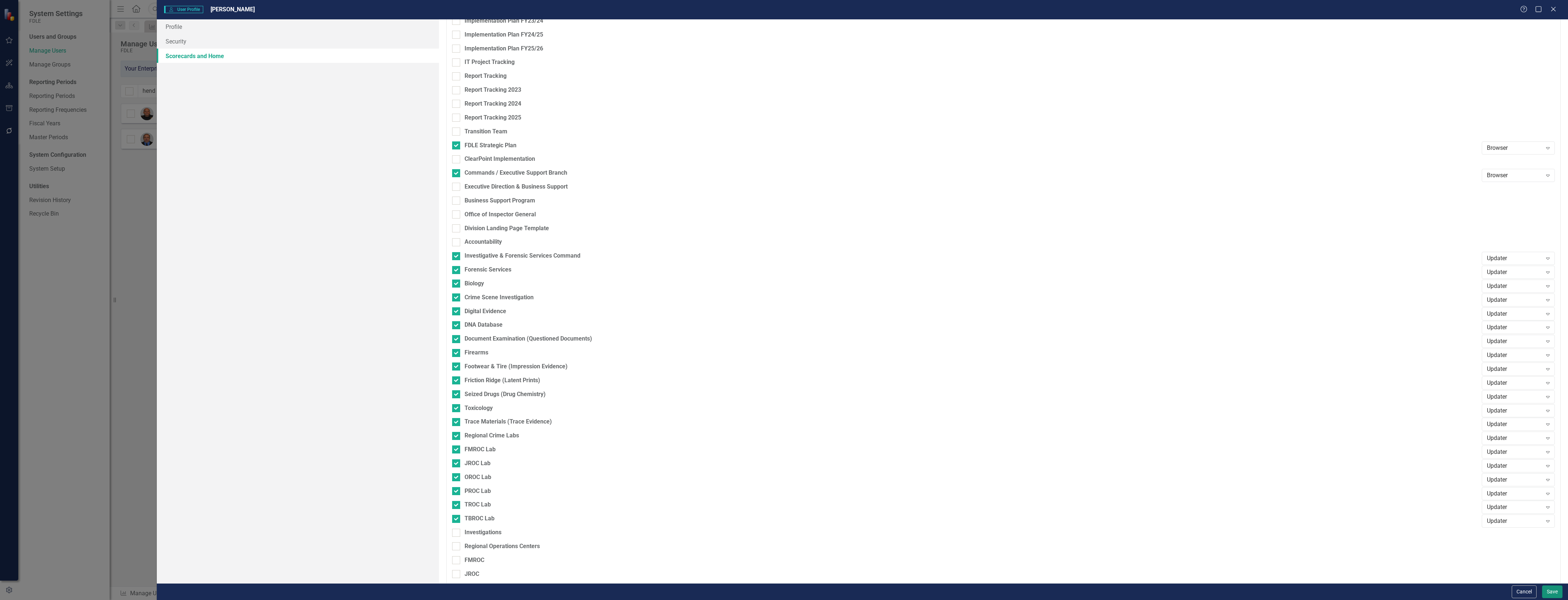
click at [1551, 591] on button "Save" at bounding box center [1552, 591] width 20 height 13
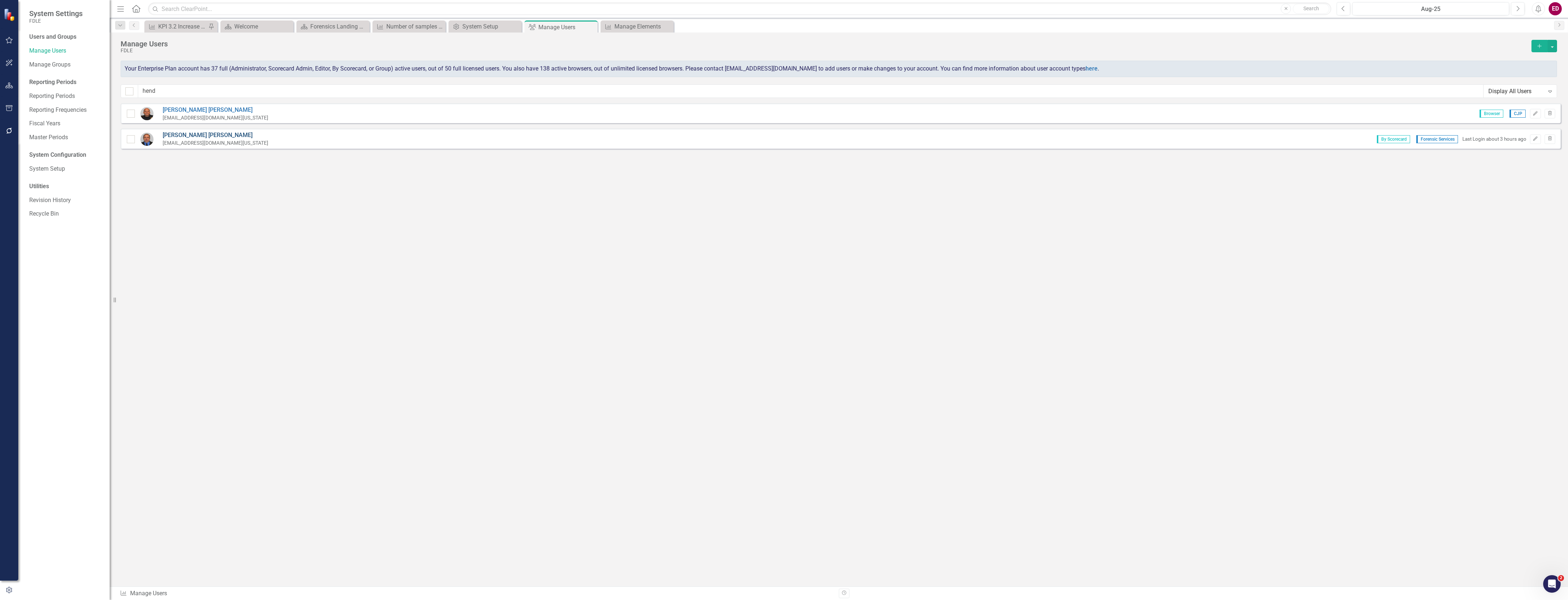
scroll to position [393, 0]
click at [183, 134] on link "[PERSON_NAME]" at bounding box center [215, 135] width 106 height 8
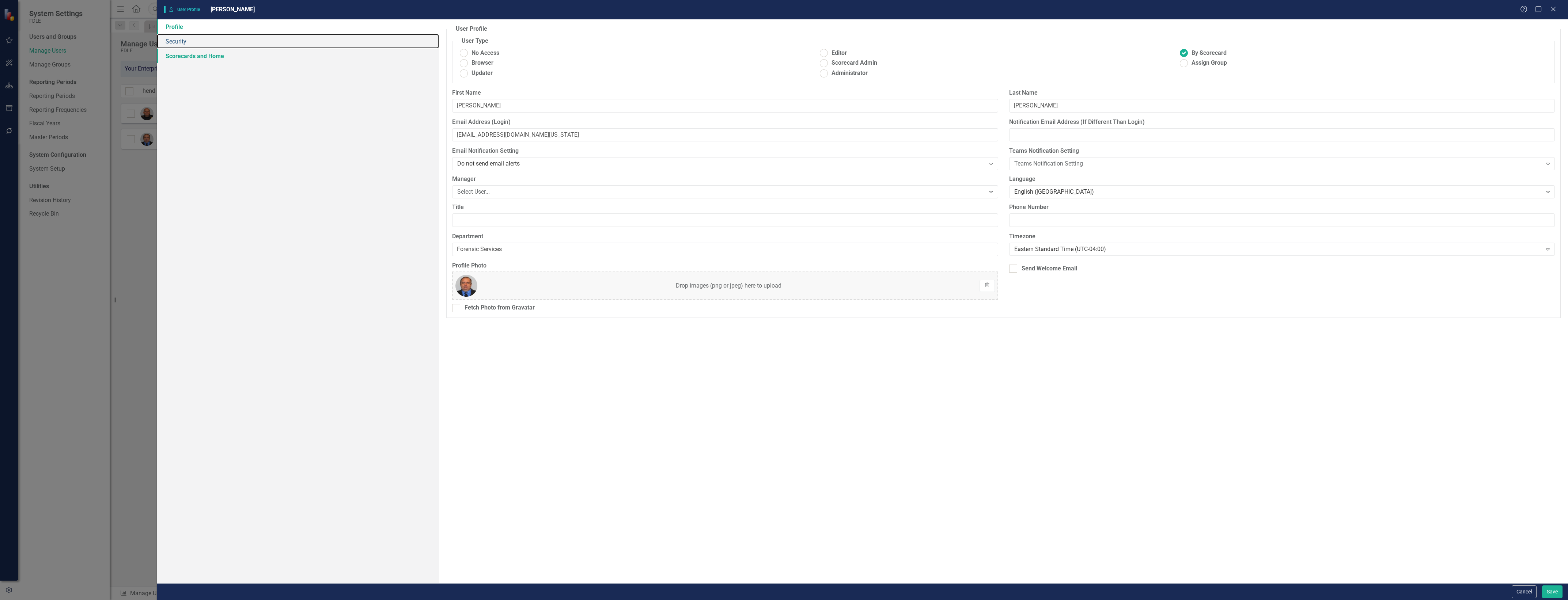
click at [287, 48] on div "Profile Security Scorecards and Home" at bounding box center [297, 302] width 282 height 564
click at [293, 59] on link "Scorecards and Home" at bounding box center [297, 55] width 282 height 14
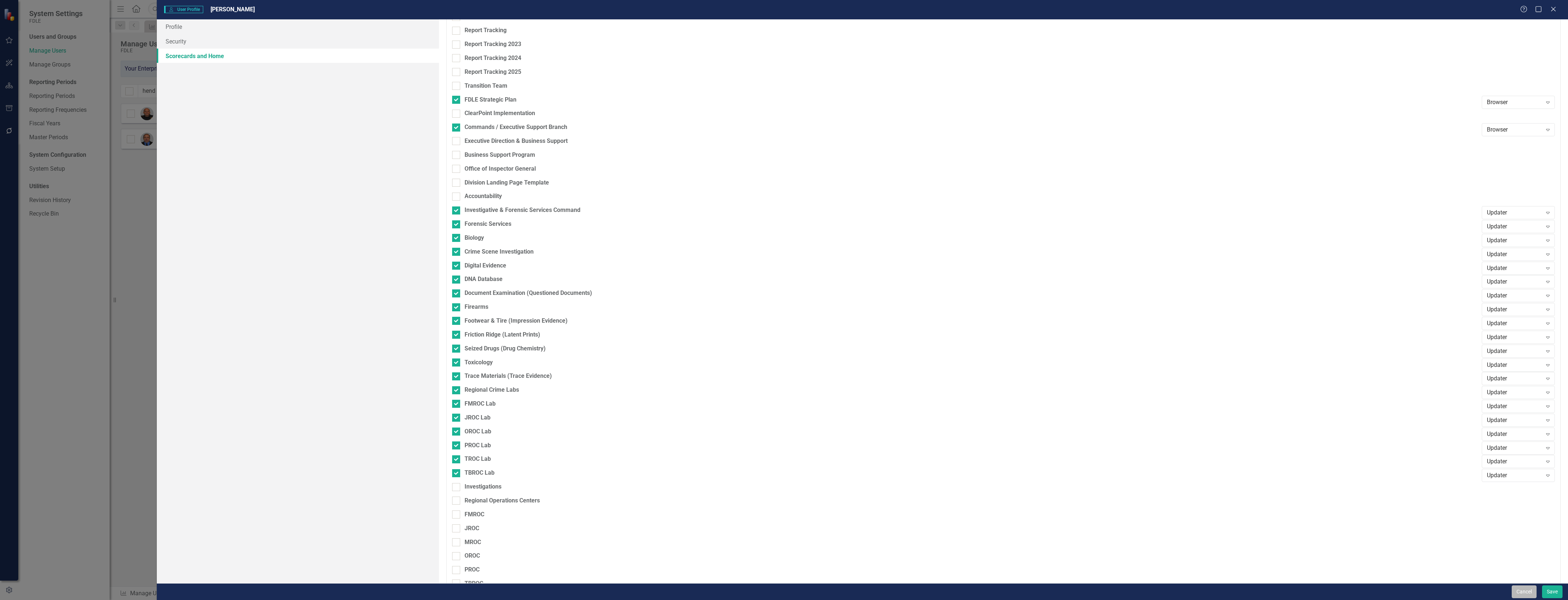
click at [1522, 587] on button "Cancel" at bounding box center [1523, 591] width 25 height 13
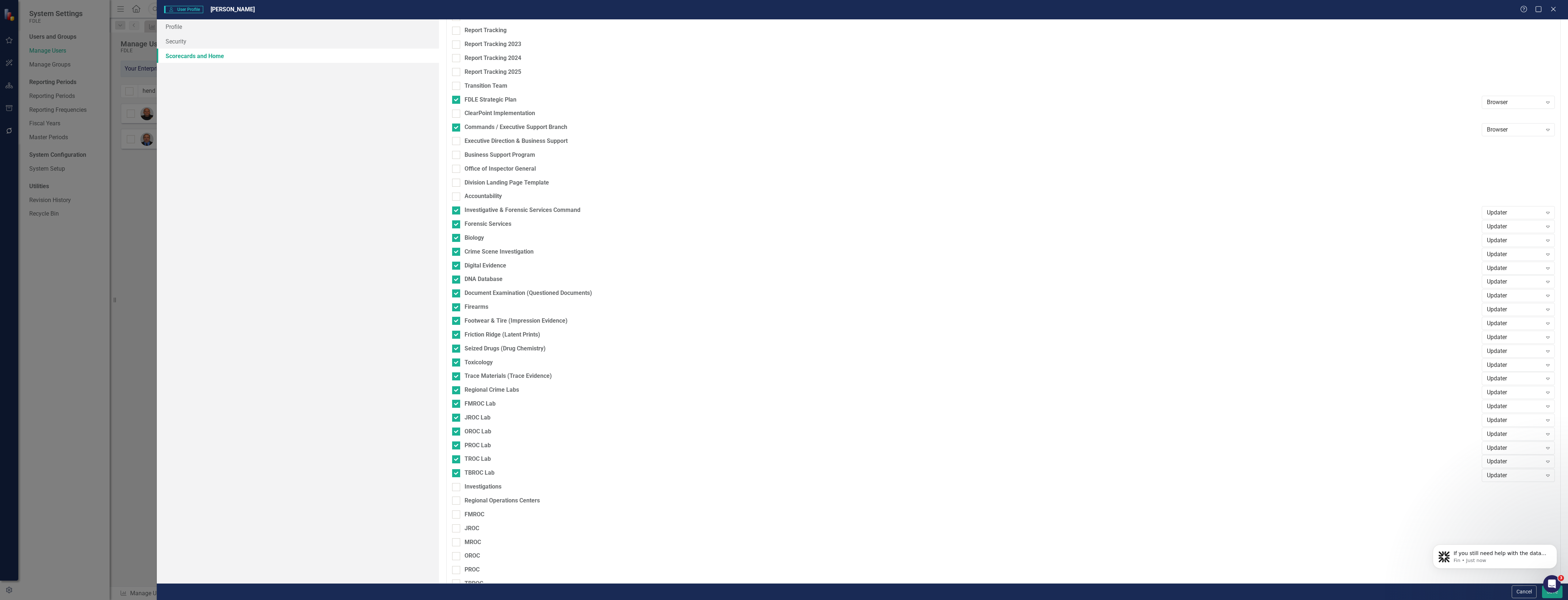
scroll to position [438, 0]
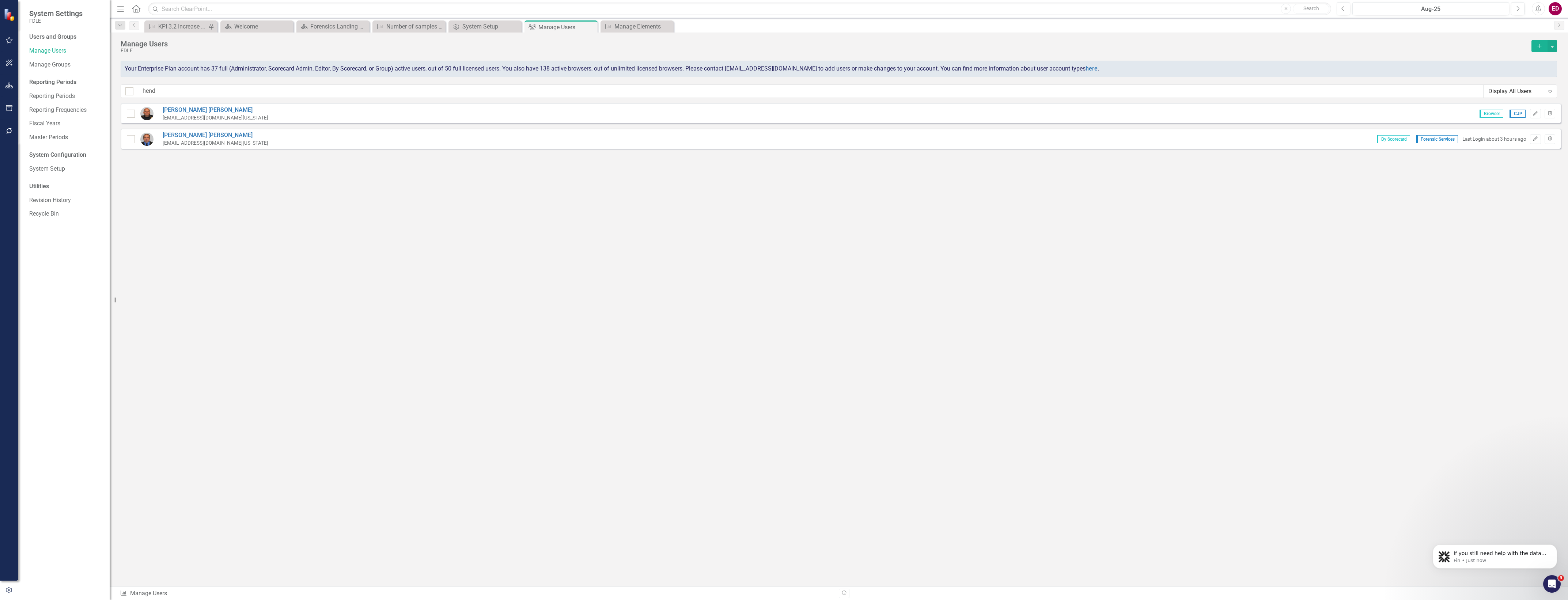
click at [2, 83] on button "button" at bounding box center [9, 85] width 17 height 15
click at [8, 87] on icon "button" at bounding box center [9, 85] width 8 height 7
drag, startPoint x: 26, startPoint y: 88, endPoint x: 35, endPoint y: 90, distance: 9.2
click at [26, 88] on div "Dropdown Scorecards 70 Dropdown FDLE Commissioner's Initiative Team Project Das…" at bounding box center [64, 335] width 91 height 529
click at [35, 90] on div "Dropdown Elements 35" at bounding box center [70, 91] width 80 height 14
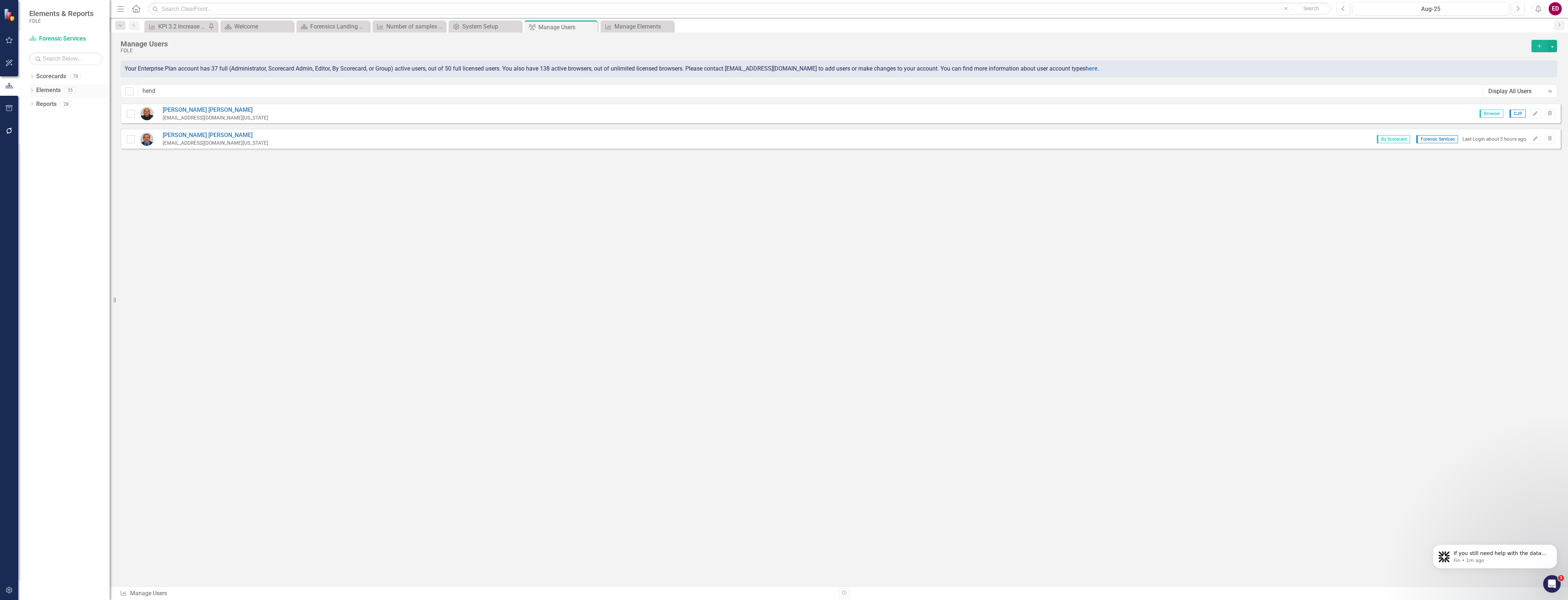
click at [33, 88] on div "Dropdown" at bounding box center [32, 91] width 5 height 6
click at [34, 135] on div "Dropdown" at bounding box center [36, 133] width 5 height 6
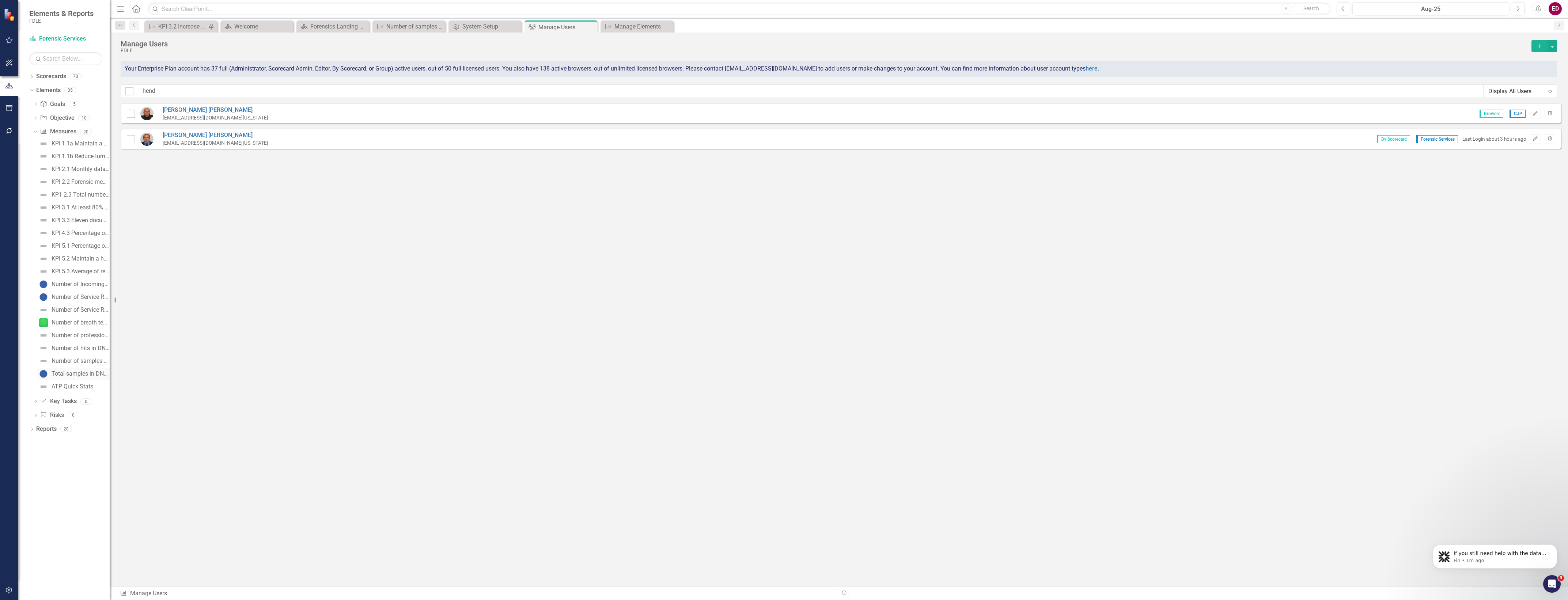
click at [87, 379] on link "Total samples in DNA Database" at bounding box center [73, 373] width 73 height 11
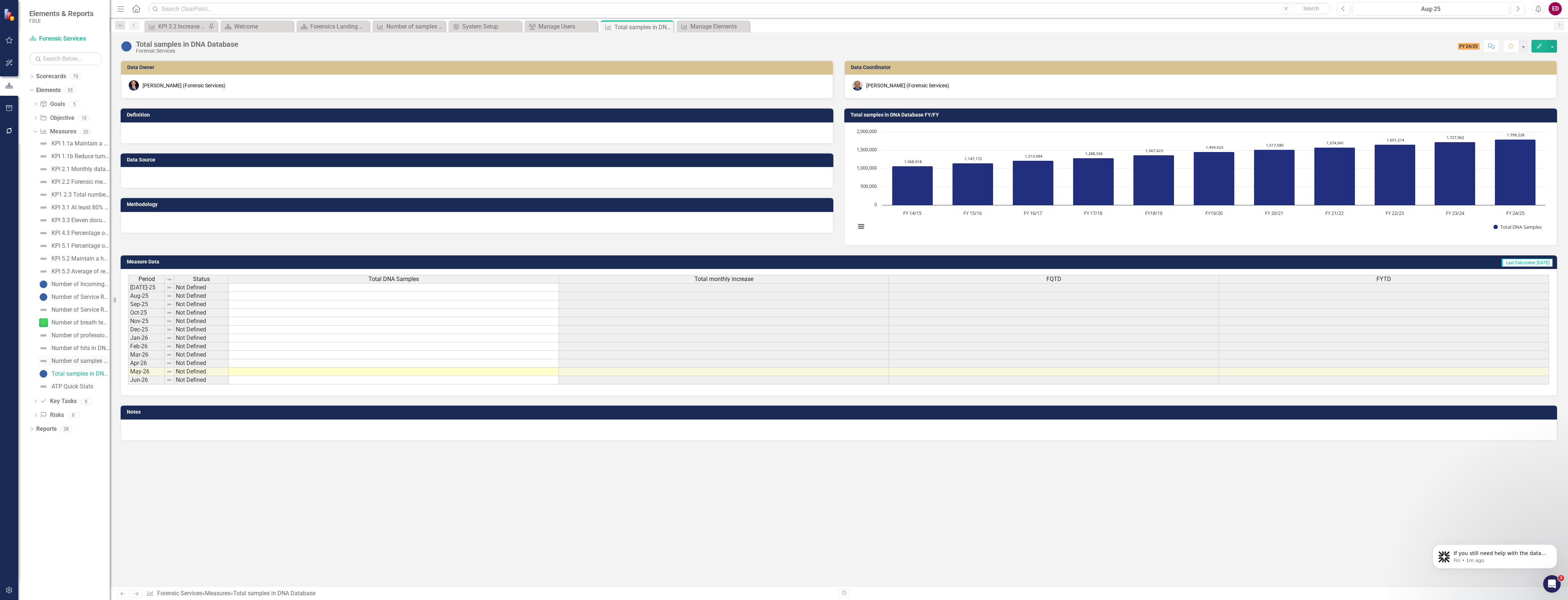
click at [85, 364] on div "Number of samples added in DNA Database" at bounding box center [80, 360] width 58 height 7
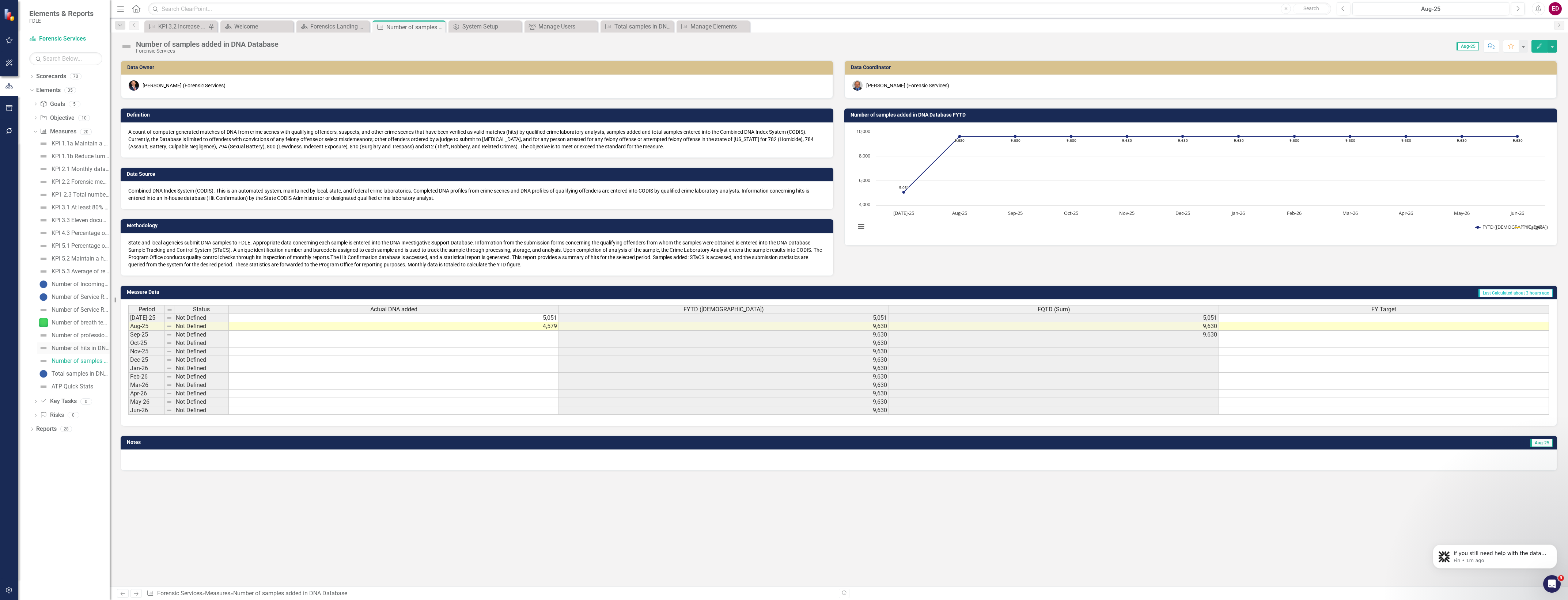
click at [87, 342] on link "Number of hits in DNA Database" at bounding box center [73, 348] width 73 height 11
click at [94, 375] on div "Total samples in DNA Database" at bounding box center [80, 373] width 58 height 7
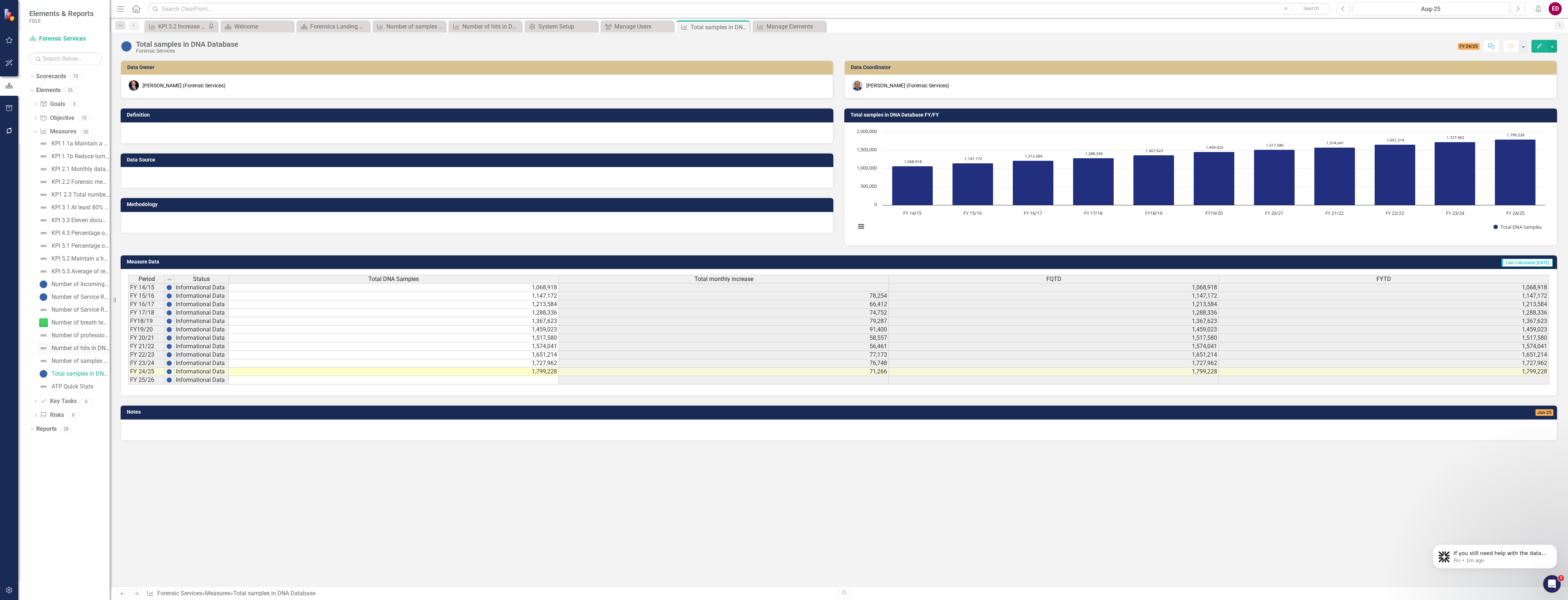
click at [92, 352] on link "Number of hits in DNA Database" at bounding box center [73, 348] width 73 height 11
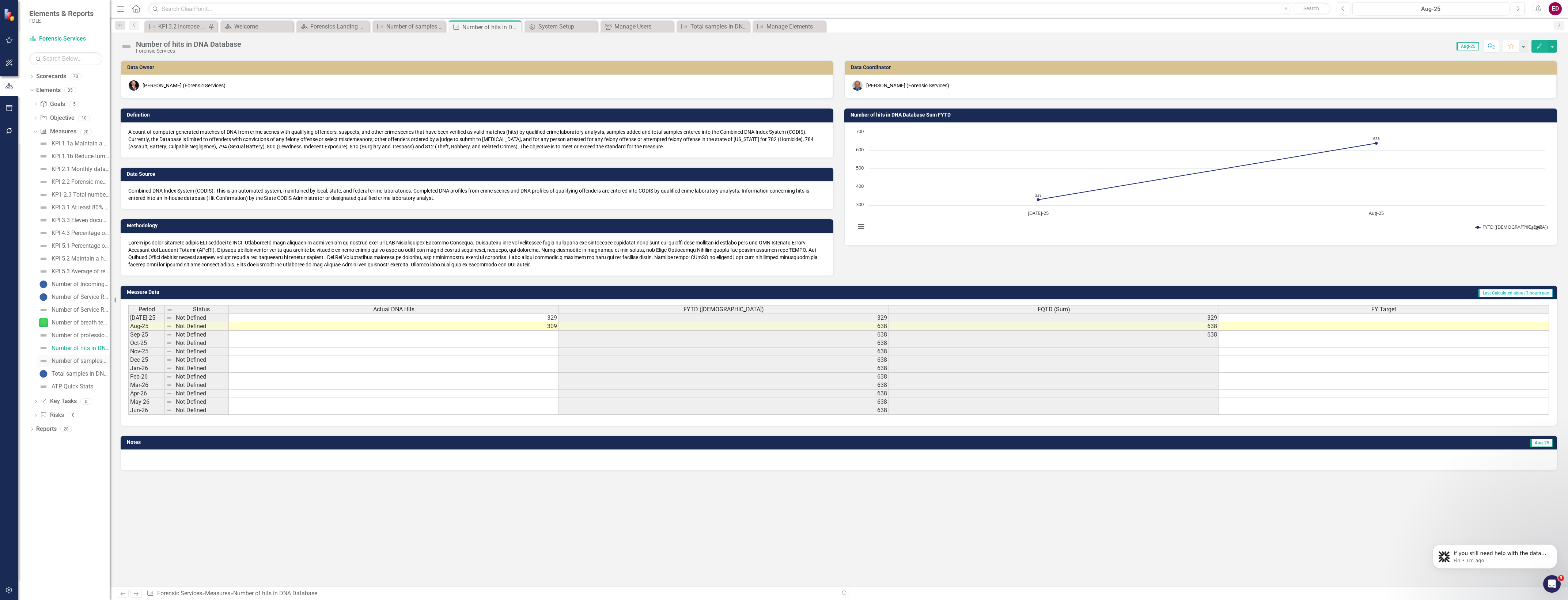
click at [88, 365] on link "Number of samples added in DNA Database" at bounding box center [73, 360] width 73 height 11
click at [87, 371] on div "Total samples in DNA Database" at bounding box center [80, 373] width 58 height 7
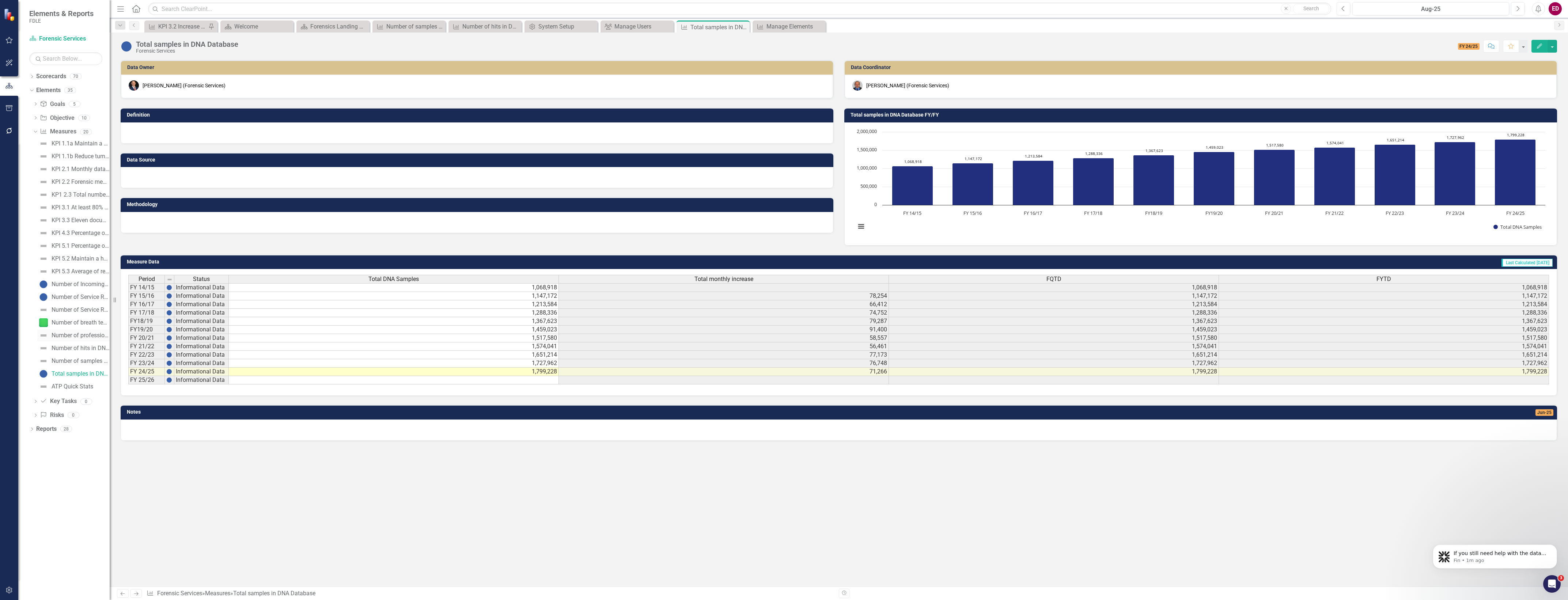
click at [96, 337] on div "Number of professional law enforcement certificates issued - Forensics" at bounding box center [80, 335] width 58 height 7
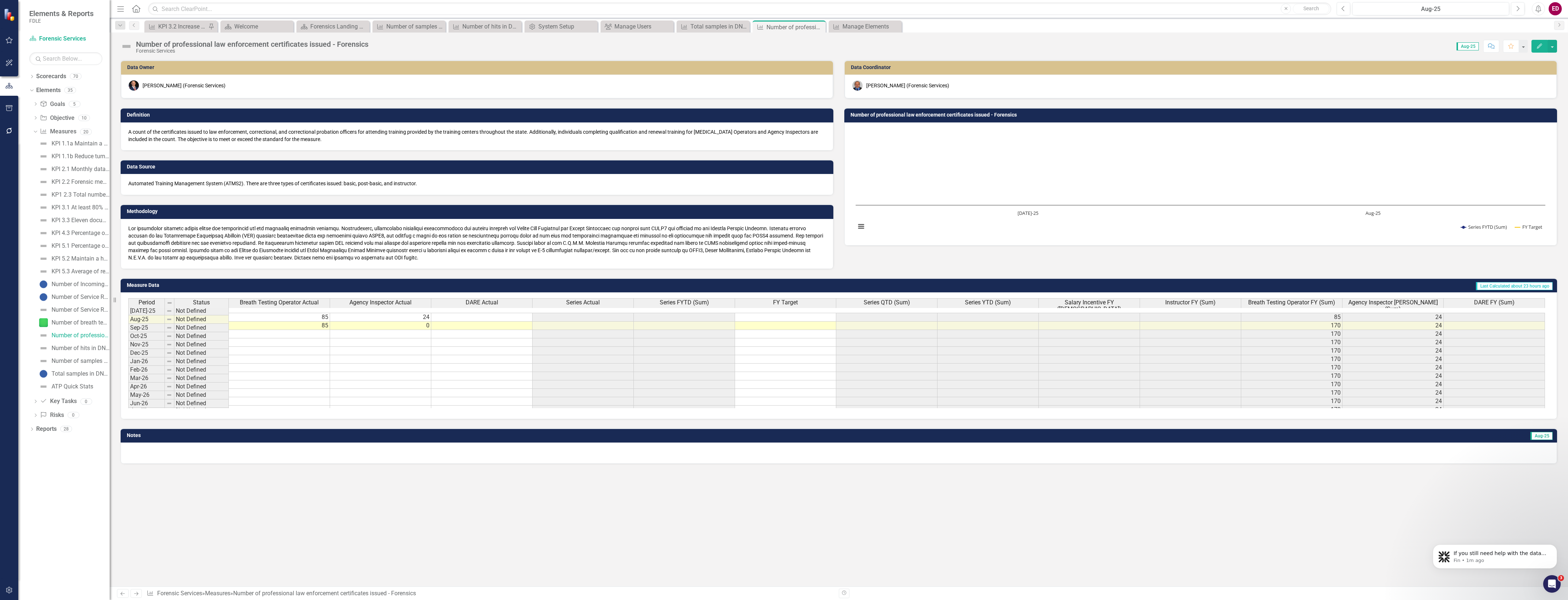
click at [94, 316] on div "KPI 1.1a Maintain a positive laboratory capacity score based on effective foren…" at bounding box center [72, 264] width 77 height 255
click at [96, 320] on div "Number of breath testing instruments inspected" at bounding box center [80, 323] width 58 height 7
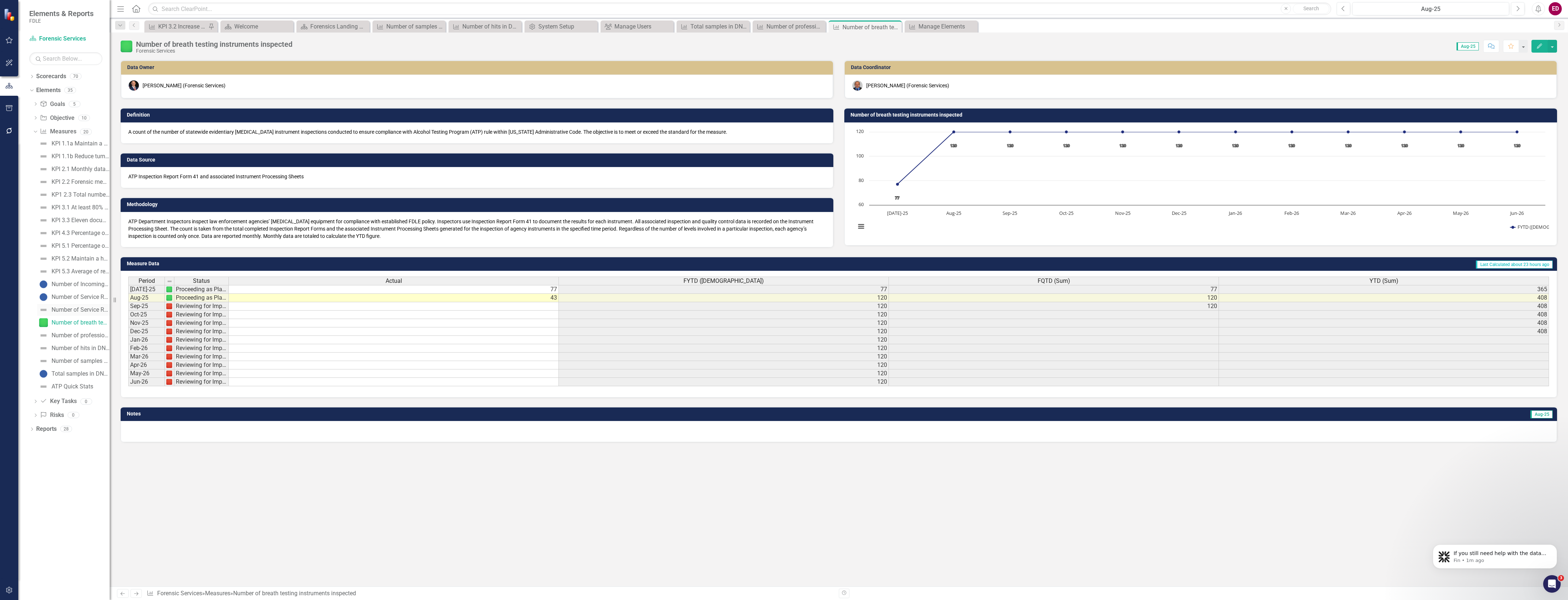
click at [97, 311] on div "Number of Service Requests Completed" at bounding box center [80, 310] width 58 height 7
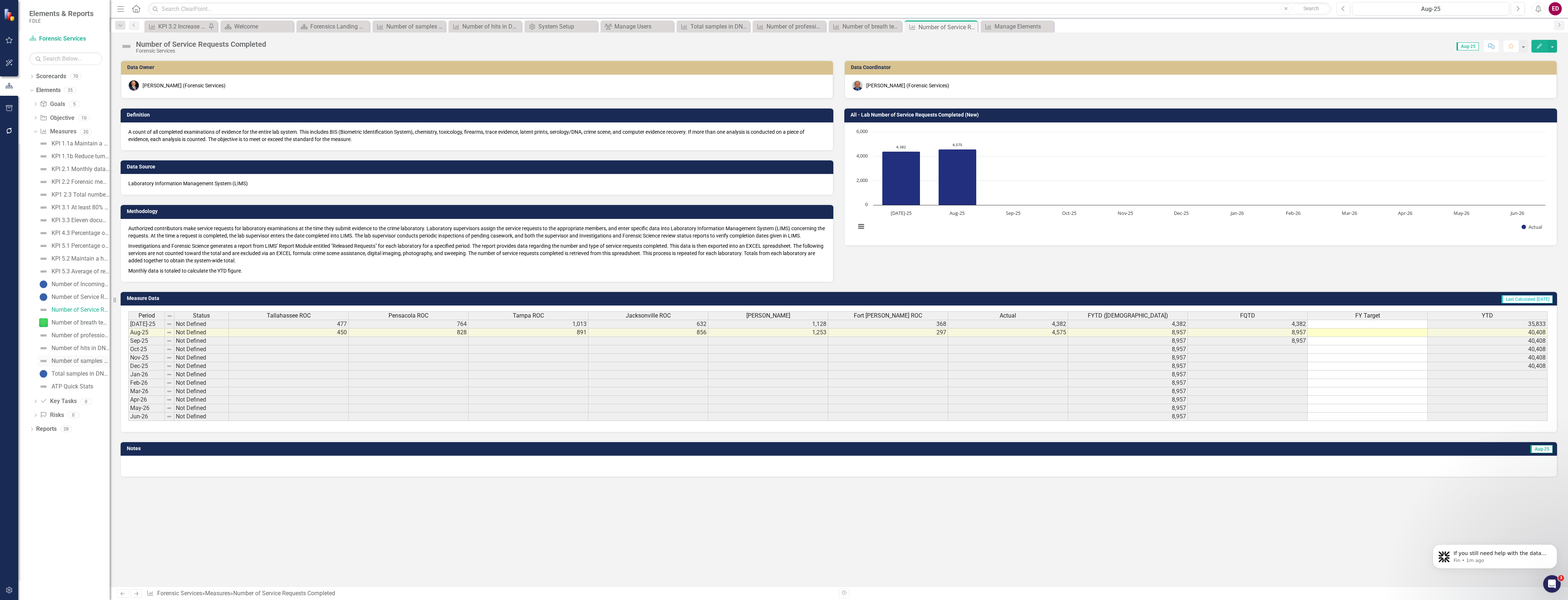
click at [95, 360] on div "Number of samples added in DNA Database" at bounding box center [80, 360] width 58 height 7
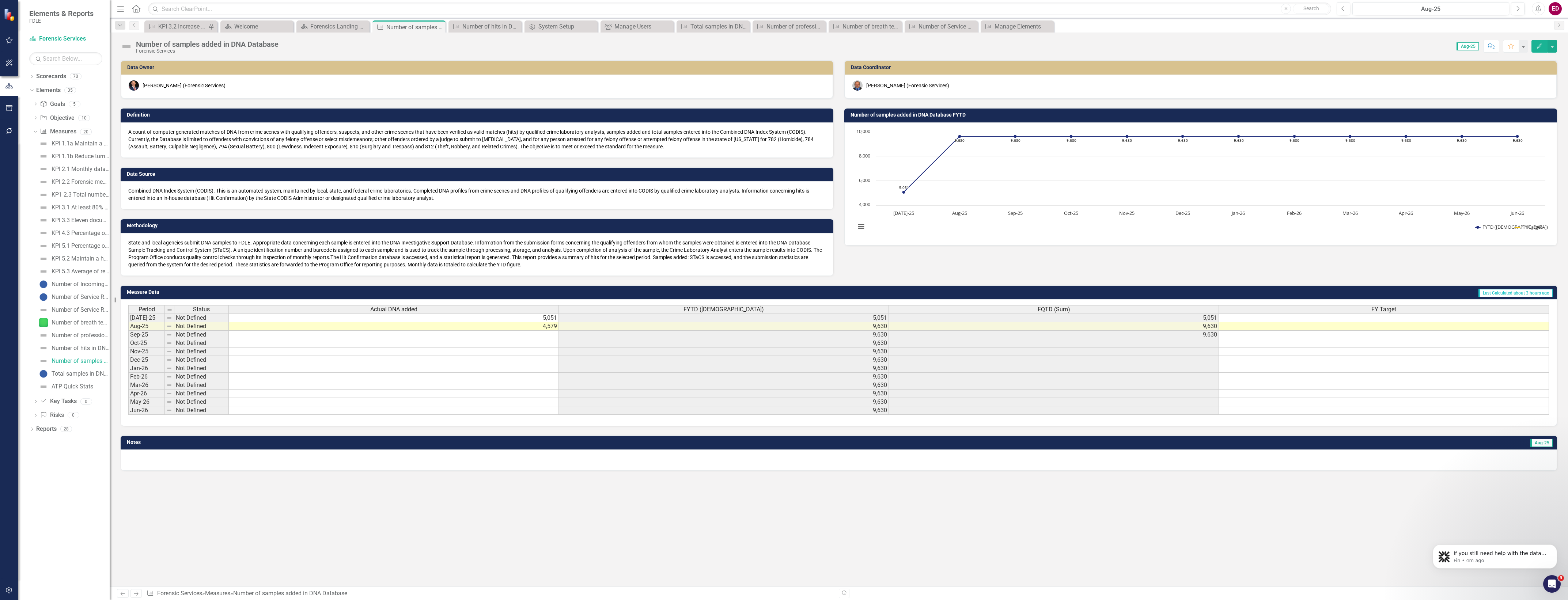
click at [10, 598] on button "button" at bounding box center [9, 590] width 17 height 15
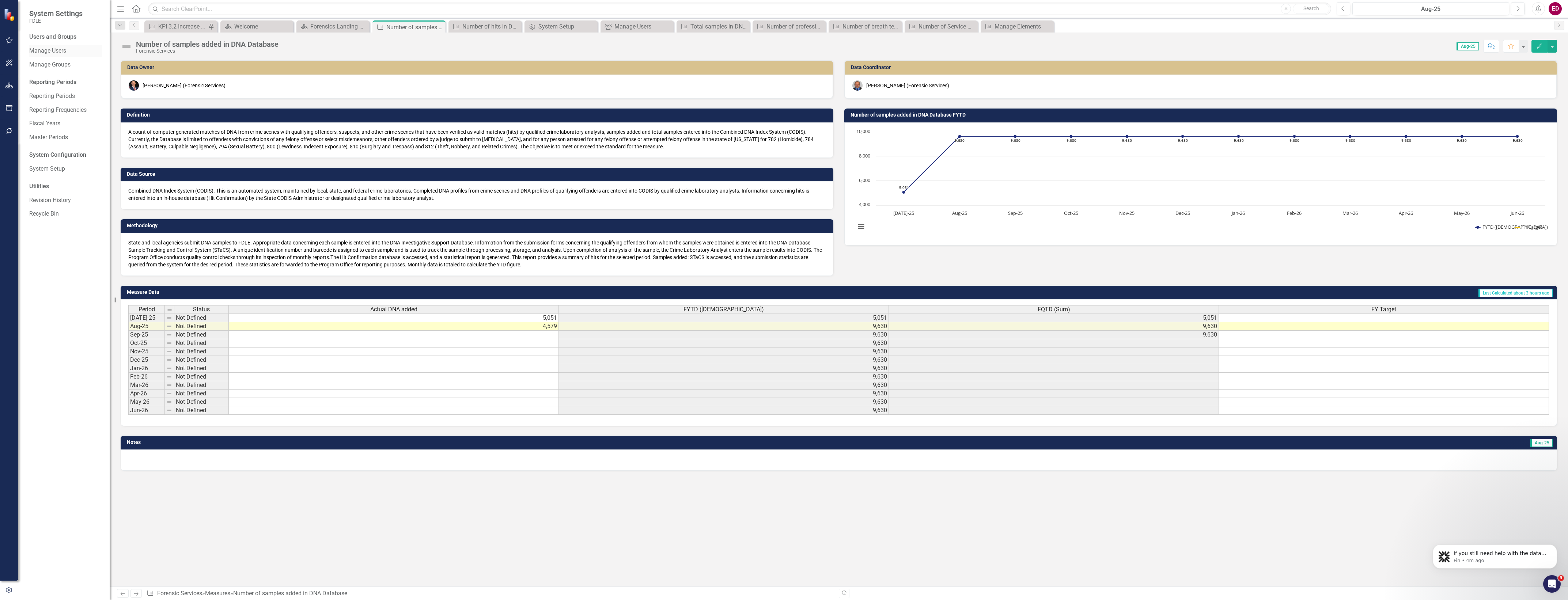
click at [87, 55] on div "Manage Users" at bounding box center [66, 51] width 73 height 12
click at [67, 55] on div "Manage Users" at bounding box center [66, 51] width 73 height 12
click at [57, 50] on link "Manage Users" at bounding box center [66, 51] width 73 height 8
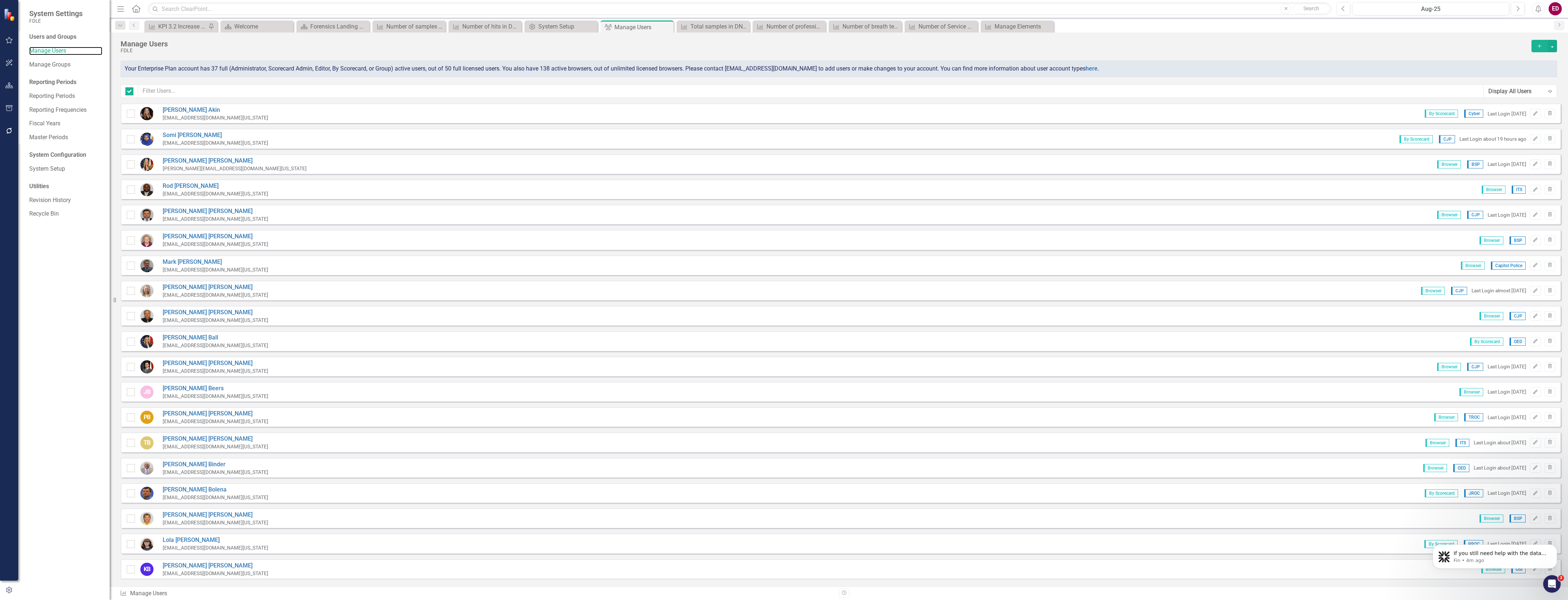
checkbox input "false"
click at [267, 97] on input "text" at bounding box center [811, 91] width 1346 height 14
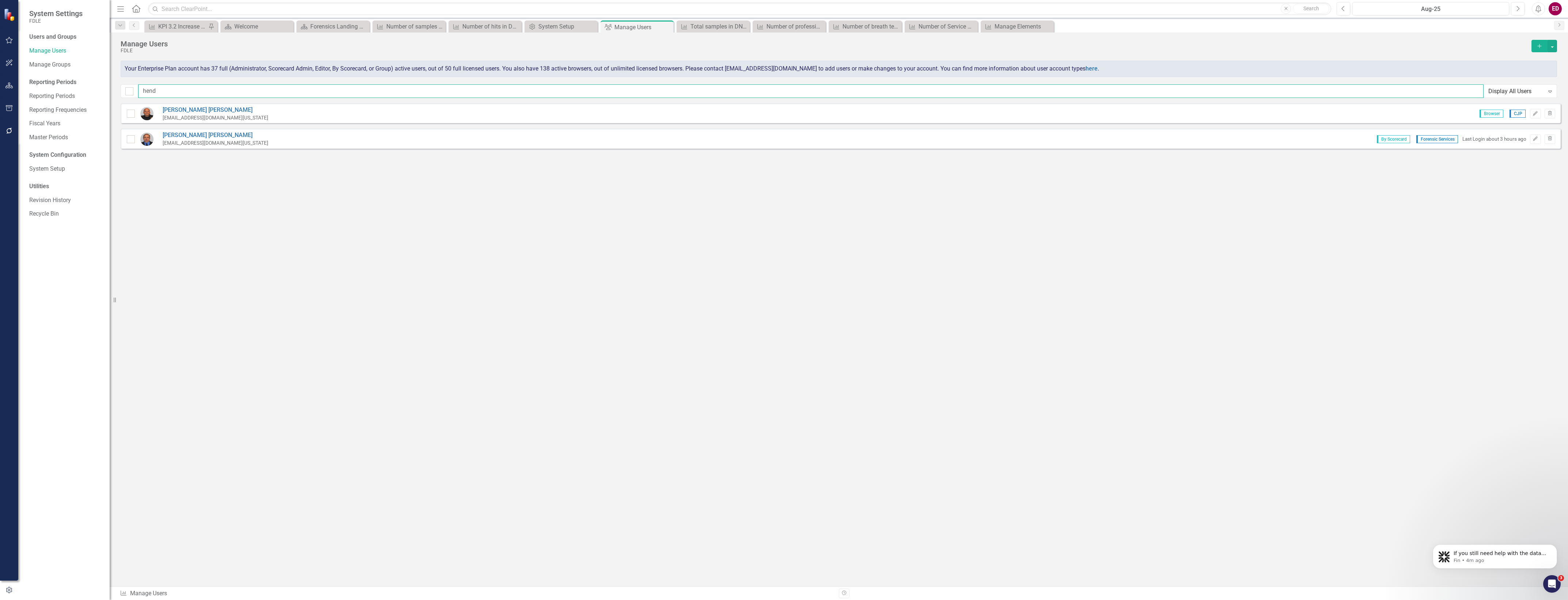
type input "hend"
click at [8, 87] on icon "button" at bounding box center [9, 85] width 8 height 6
click at [32, 90] on icon "Dropdown" at bounding box center [32, 91] width 5 height 4
click at [48, 137] on div "Measure Measures" at bounding box center [58, 131] width 36 height 12
click at [55, 137] on div "Measure Measures" at bounding box center [58, 131] width 36 height 12
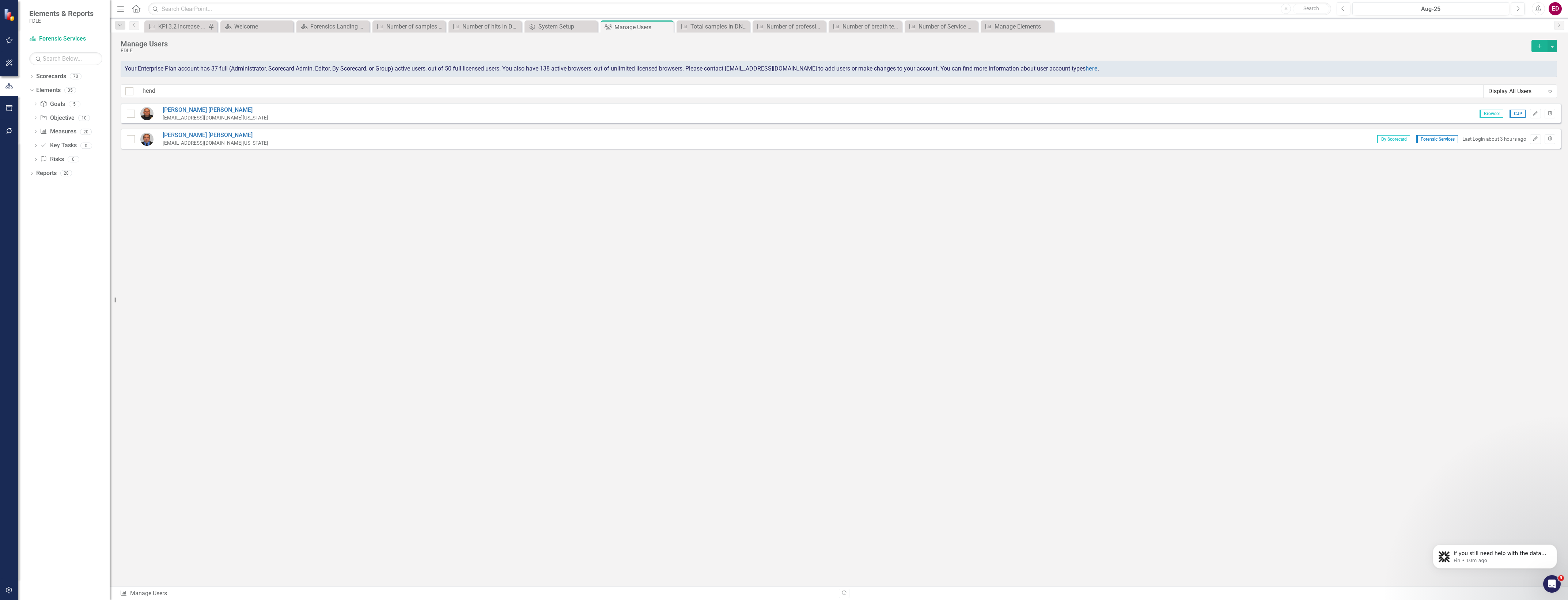
click at [17, 72] on div at bounding box center [9, 73] width 18 height 4
click at [11, 73] on div at bounding box center [9, 73] width 18 height 4
click at [33, 132] on icon "Dropdown" at bounding box center [36, 132] width 5 height 4
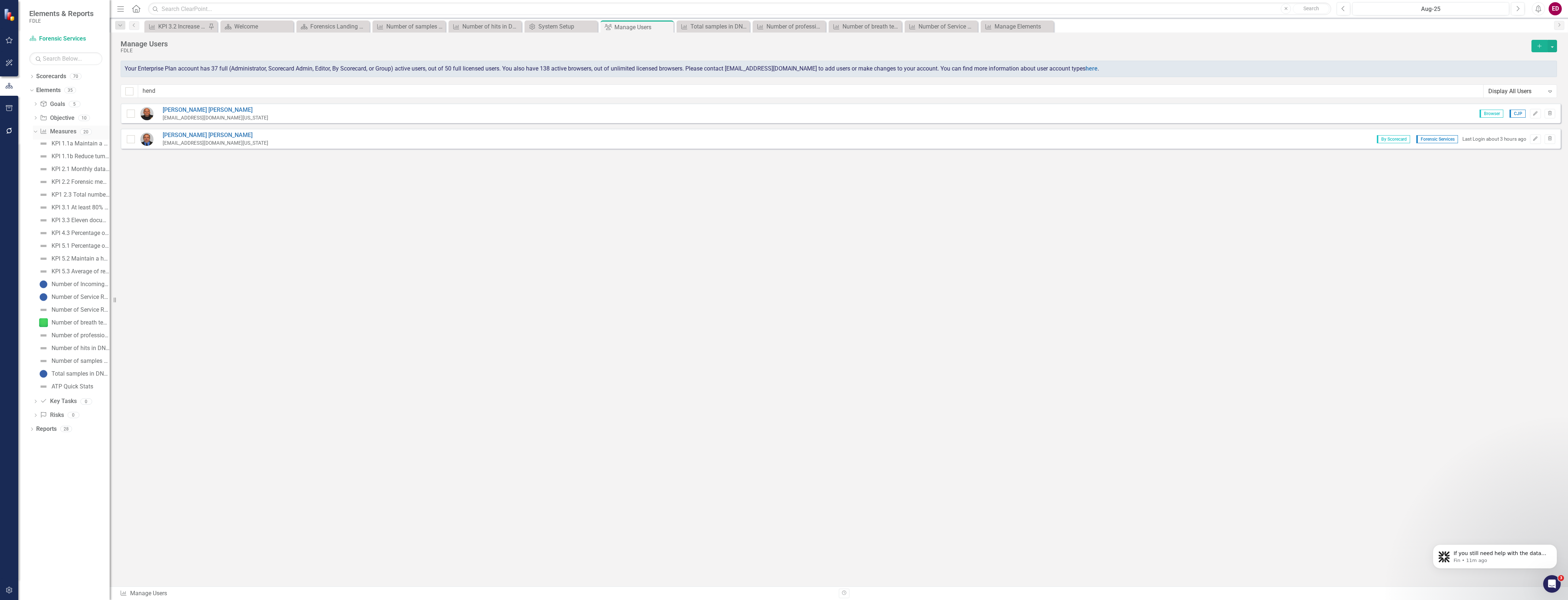
click at [70, 135] on link "Measure Measures" at bounding box center [58, 131] width 36 height 8
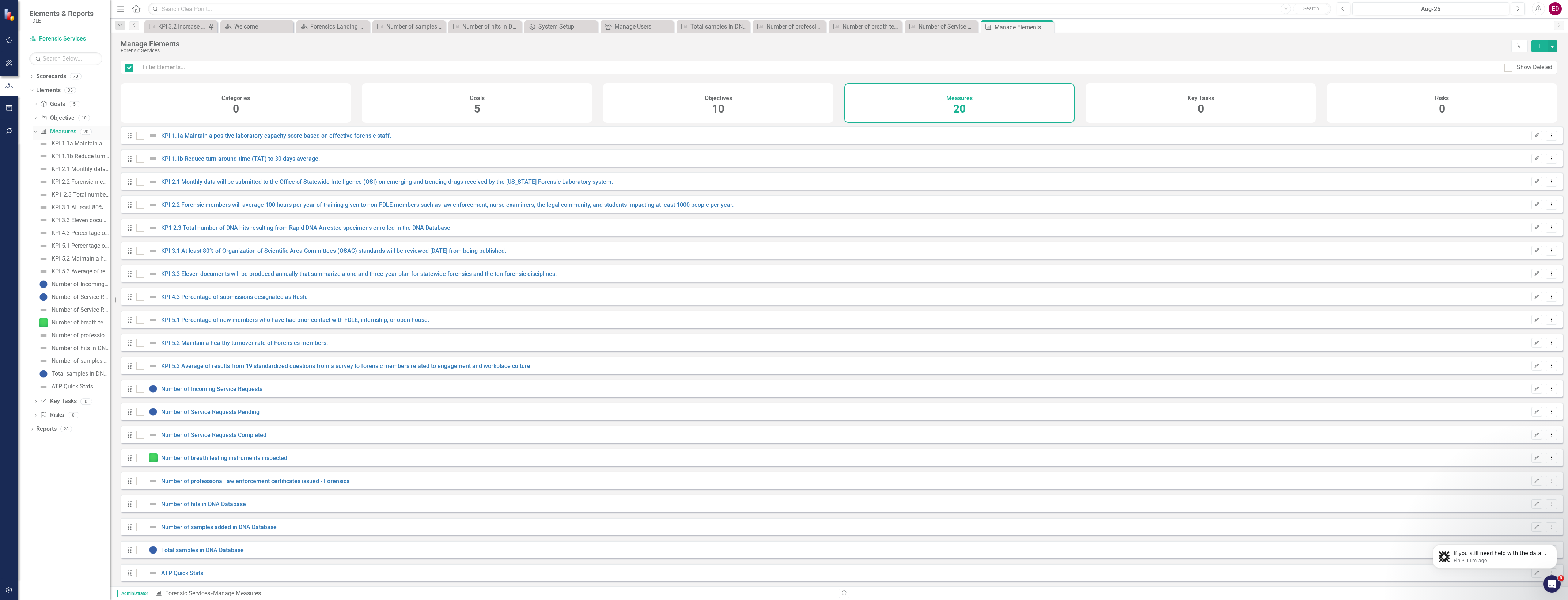
checkbox input "false"
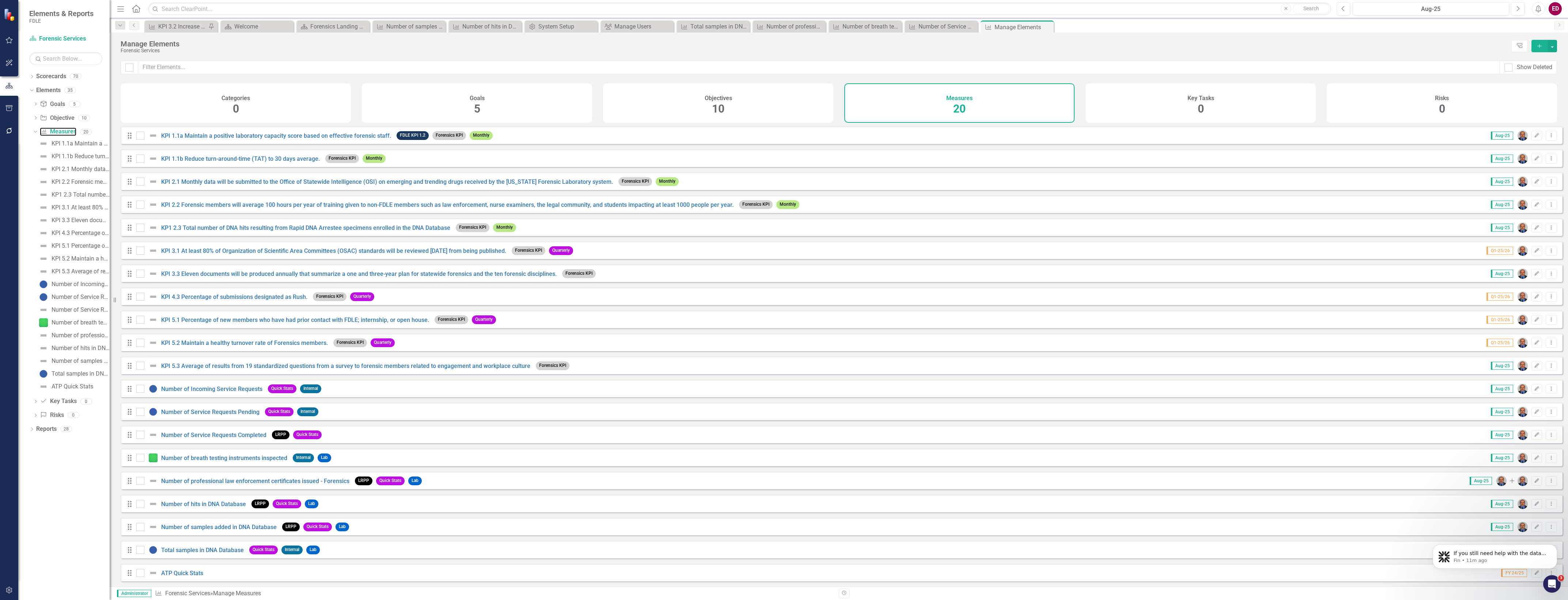
scroll to position [6, 0]
click at [255, 523] on link "Number of samples added in DNA Database" at bounding box center [218, 526] width 116 height 7
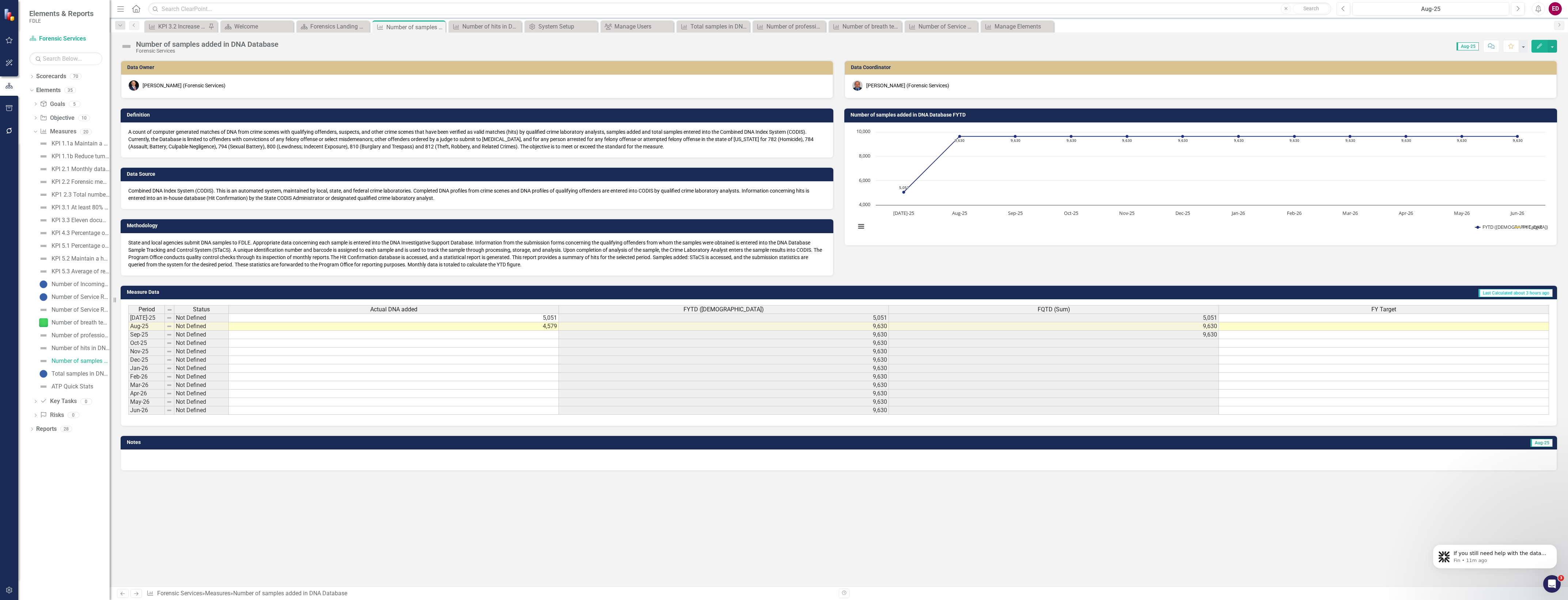
click at [342, 334] on td at bounding box center [394, 335] width 330 height 8
click at [73, 39] on link "Scorecard Forensic Services" at bounding box center [66, 39] width 73 height 8
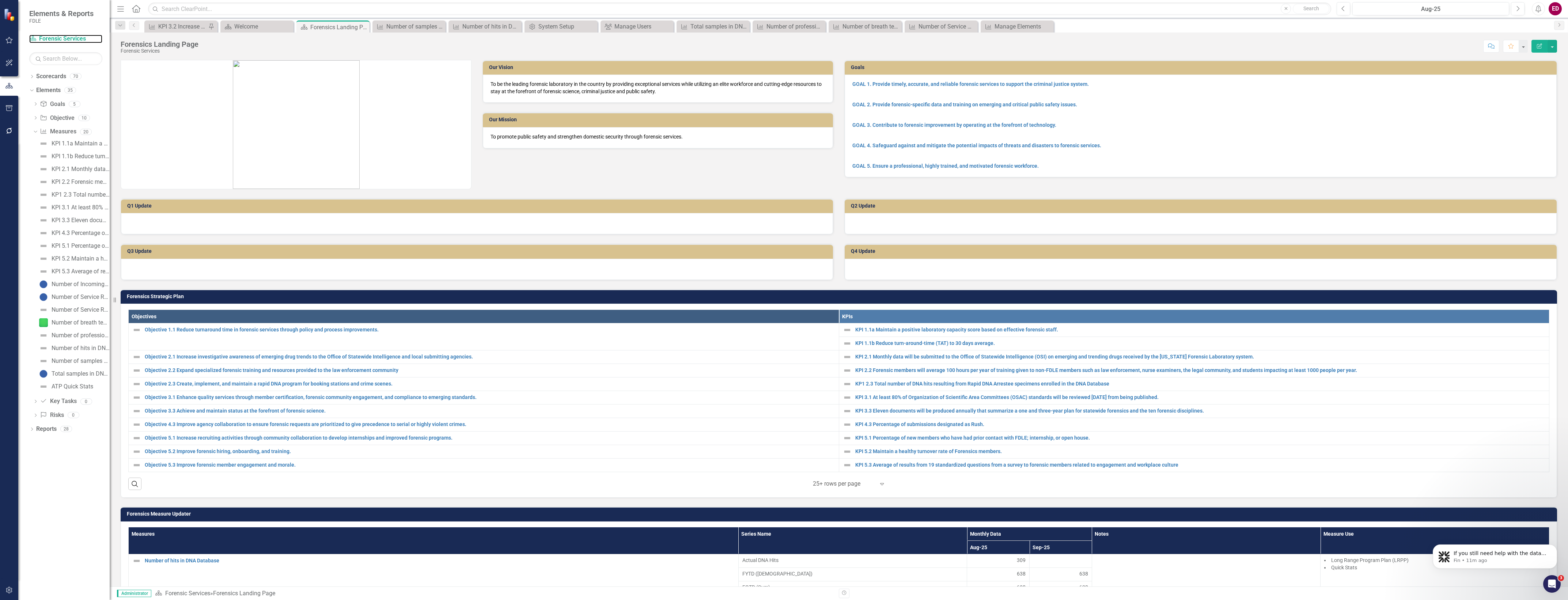
scroll to position [274, 0]
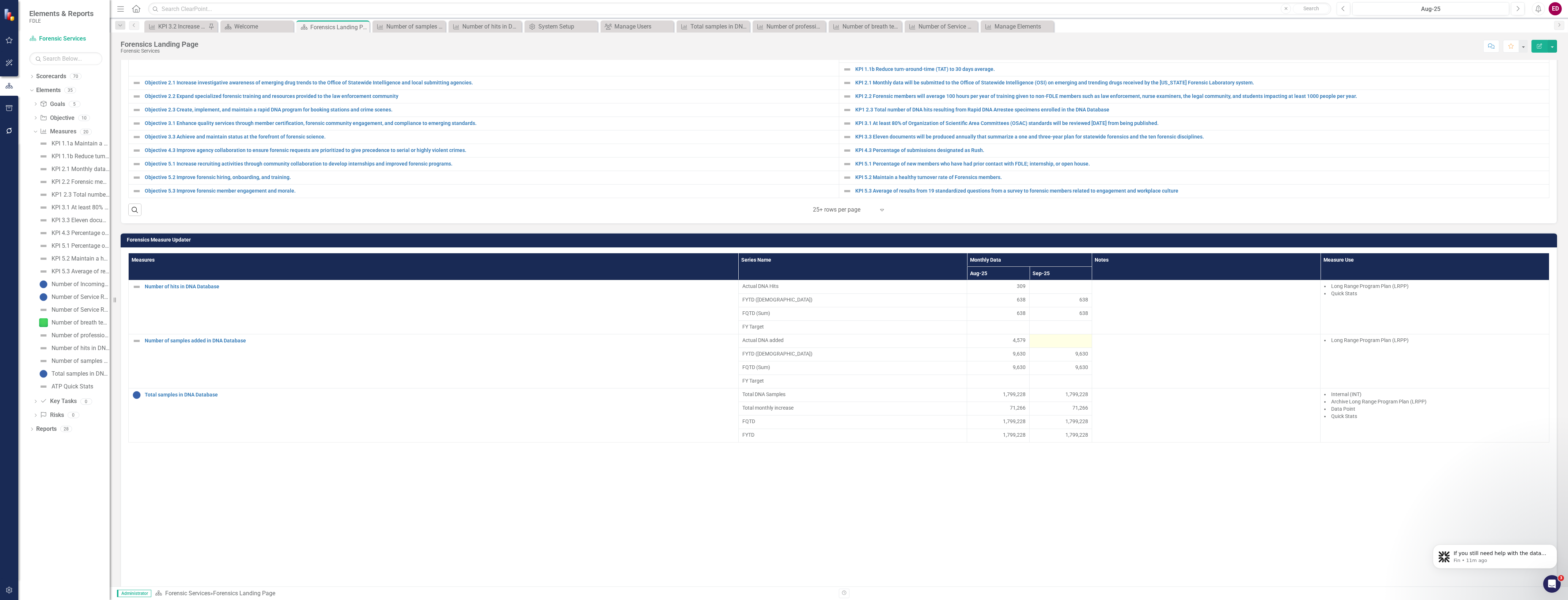
click at [1058, 345] on div at bounding box center [1061, 341] width 55 height 9
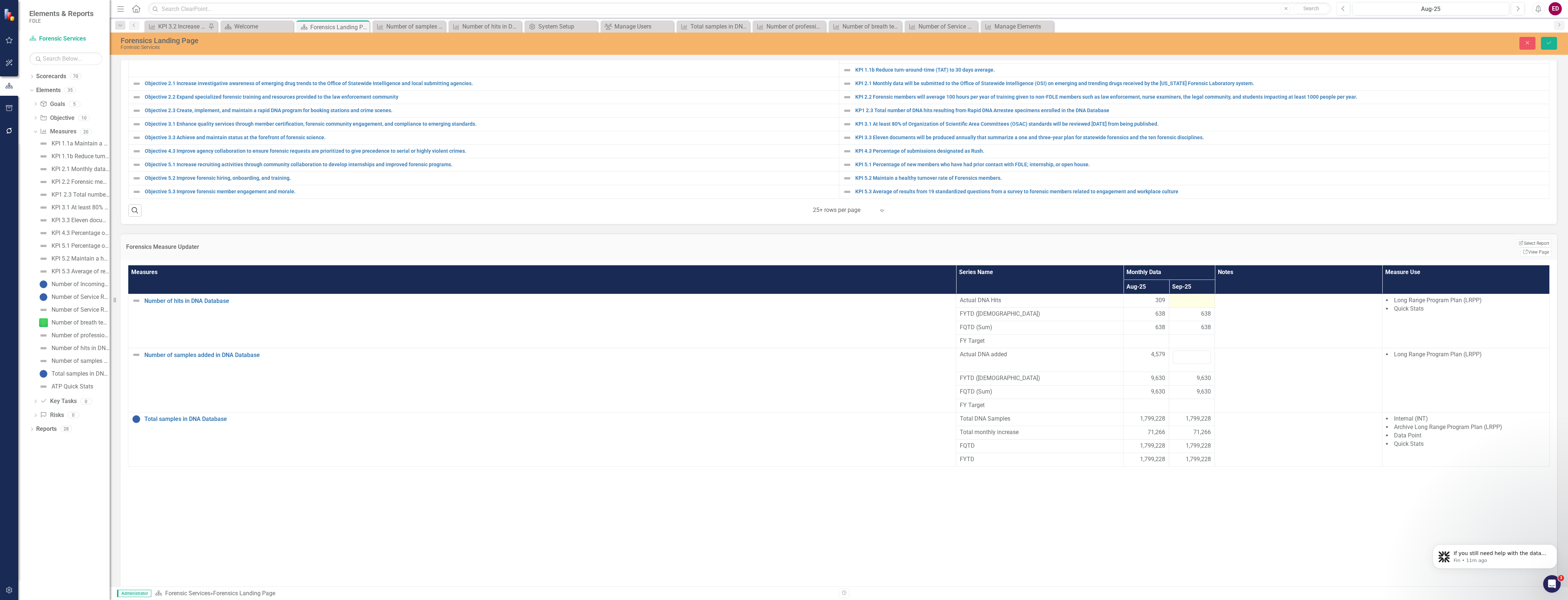
click at [1173, 302] on div at bounding box center [1191, 301] width 38 height 9
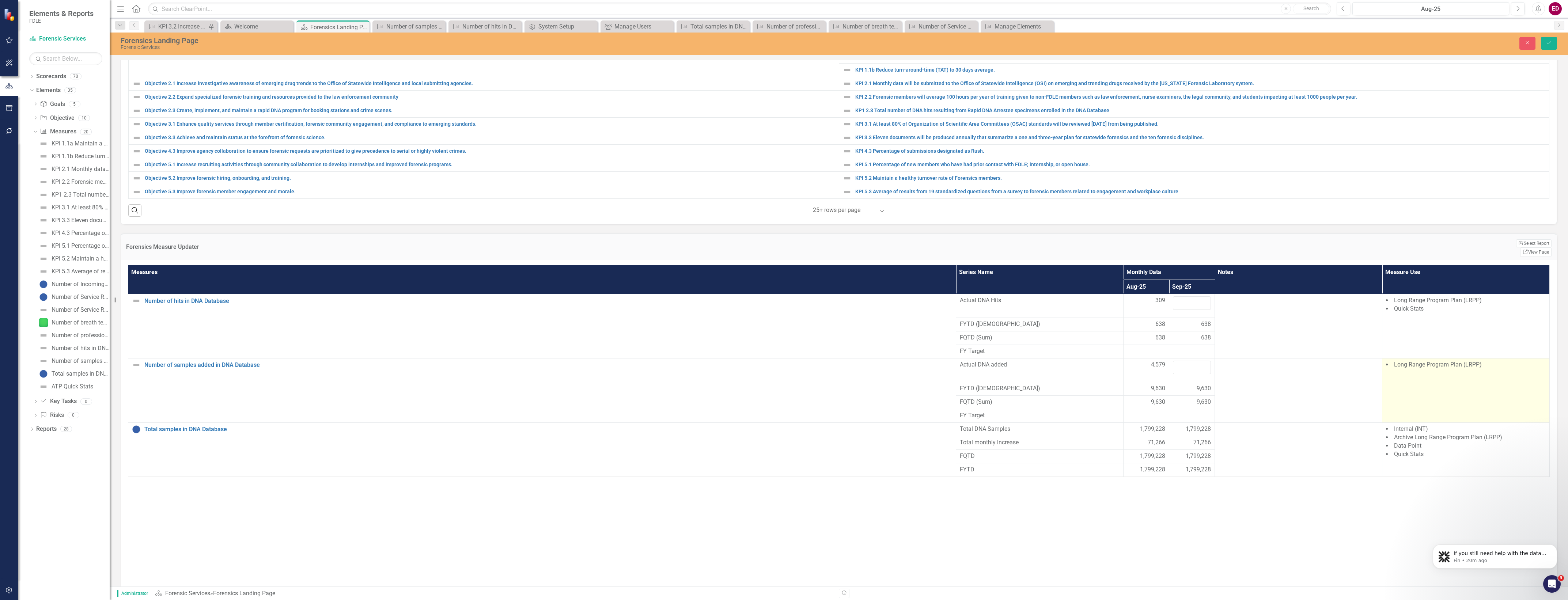
scroll to position [438, 0]
click at [33, 132] on icon "Dropdown" at bounding box center [34, 131] width 4 height 5
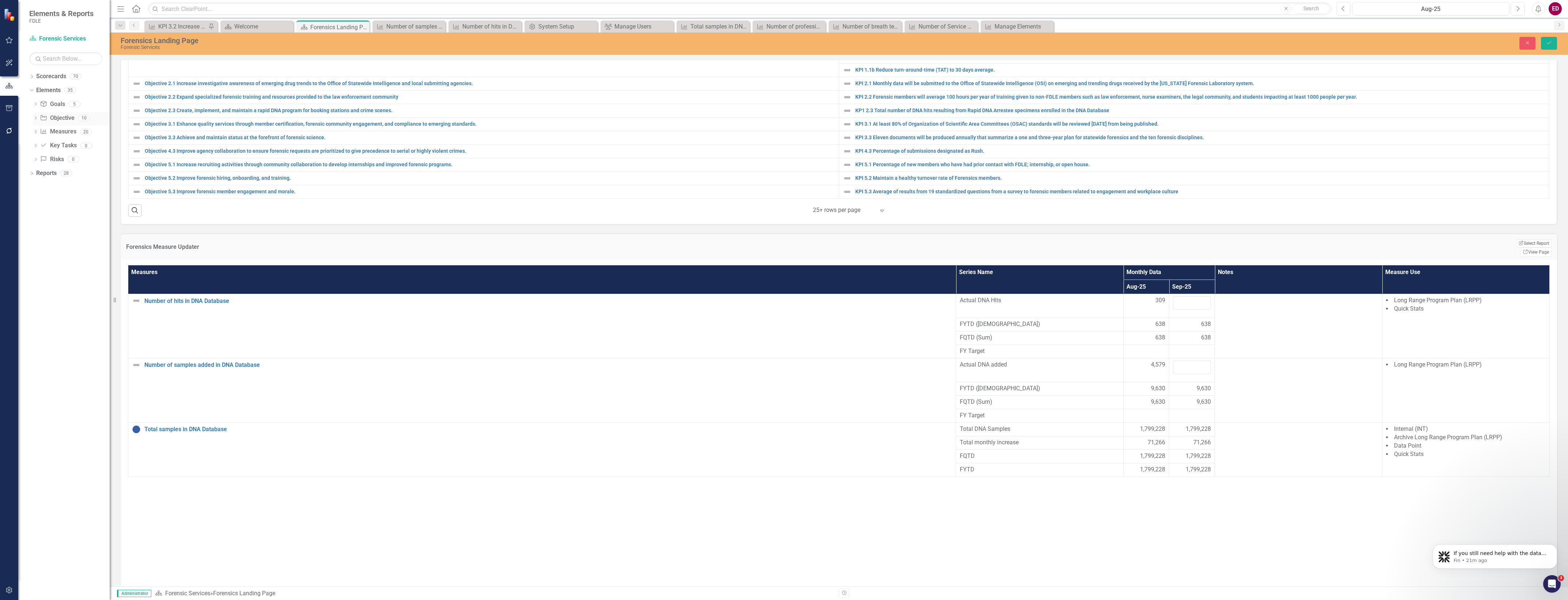
click at [36, 116] on div "Dropdown" at bounding box center [36, 119] width 5 height 6
click at [35, 77] on div "Dropdown Scorecards 70" at bounding box center [70, 77] width 80 height 14
click at [32, 76] on icon at bounding box center [32, 76] width 2 height 3
click at [36, 129] on icon "Dropdown" at bounding box center [36, 131] width 5 height 5
click at [42, 167] on div "Dropdown Public Safety Services Command" at bounding box center [75, 173] width 70 height 12
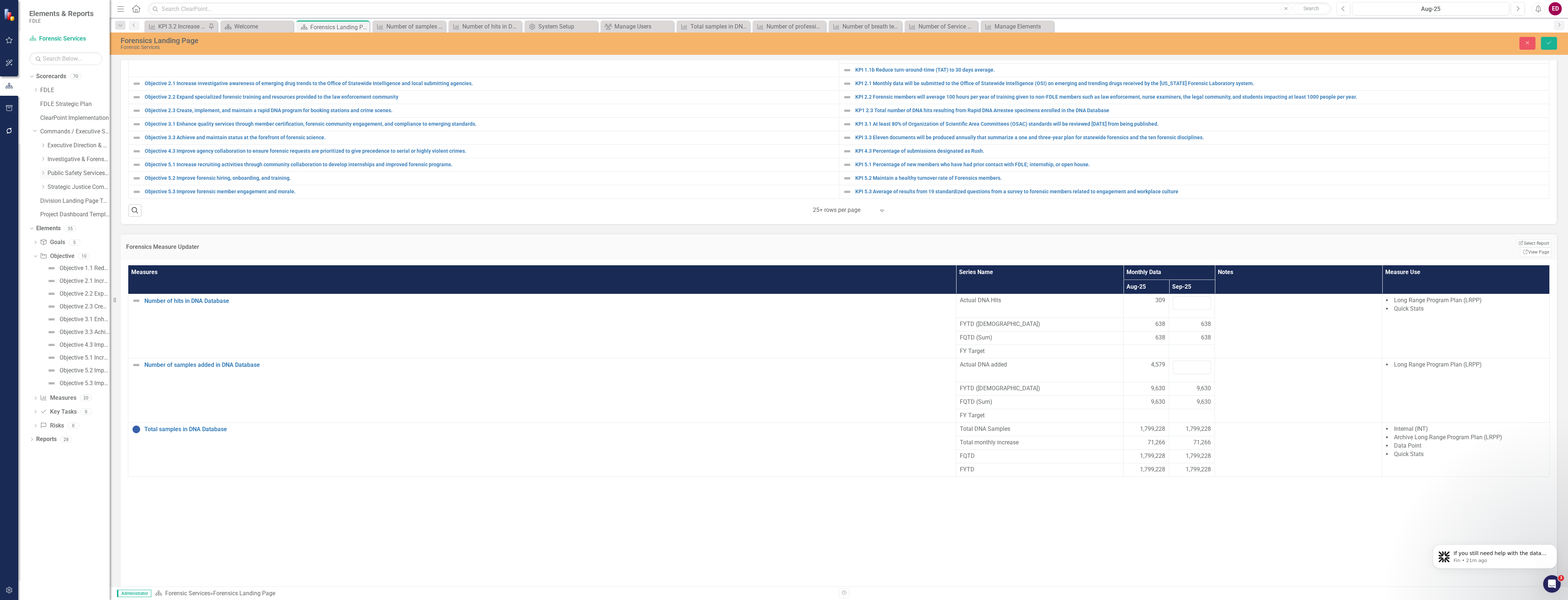
click at [43, 172] on icon "Dropdown" at bounding box center [42, 173] width 5 height 5
click at [70, 229] on link "Information Technology Services" at bounding box center [82, 228] width 55 height 8
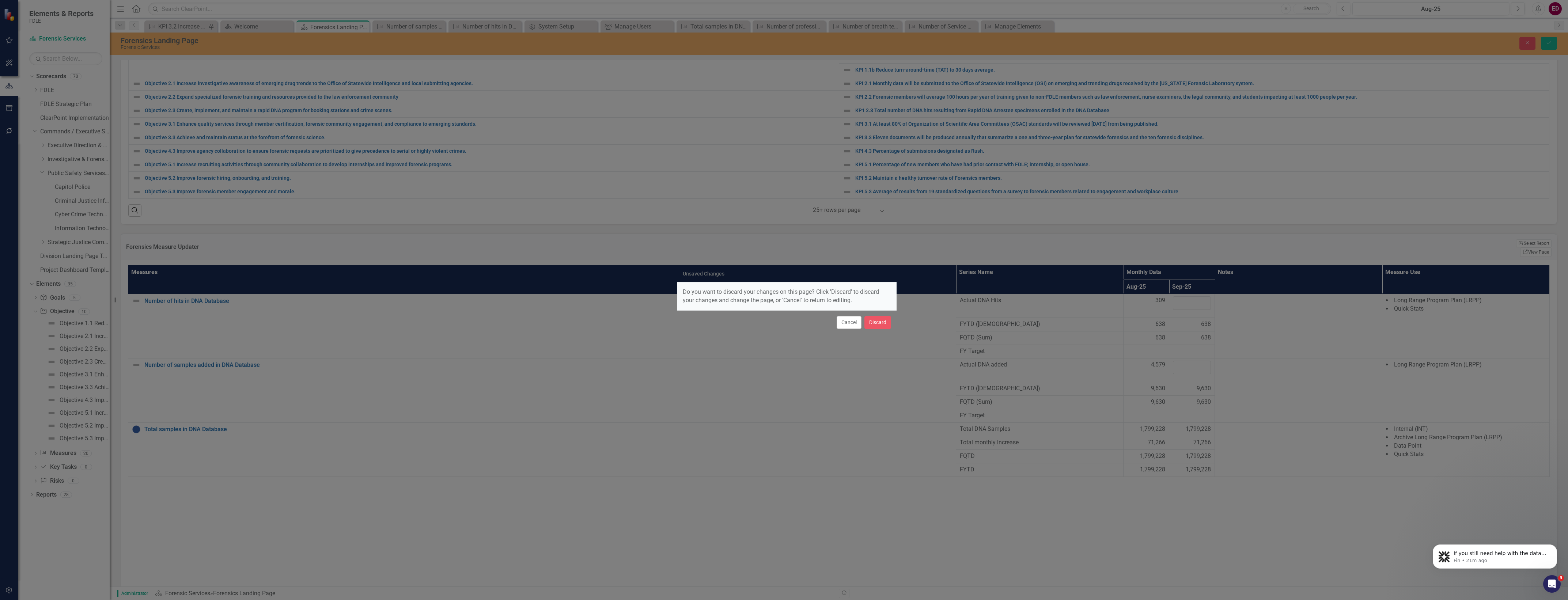
click at [72, 217] on div "Unsaved Changes Do you want to discard your changes on this page? Click 'Discar…" at bounding box center [784, 300] width 1568 height 600
click at [843, 319] on button "Cancel" at bounding box center [849, 322] width 25 height 13
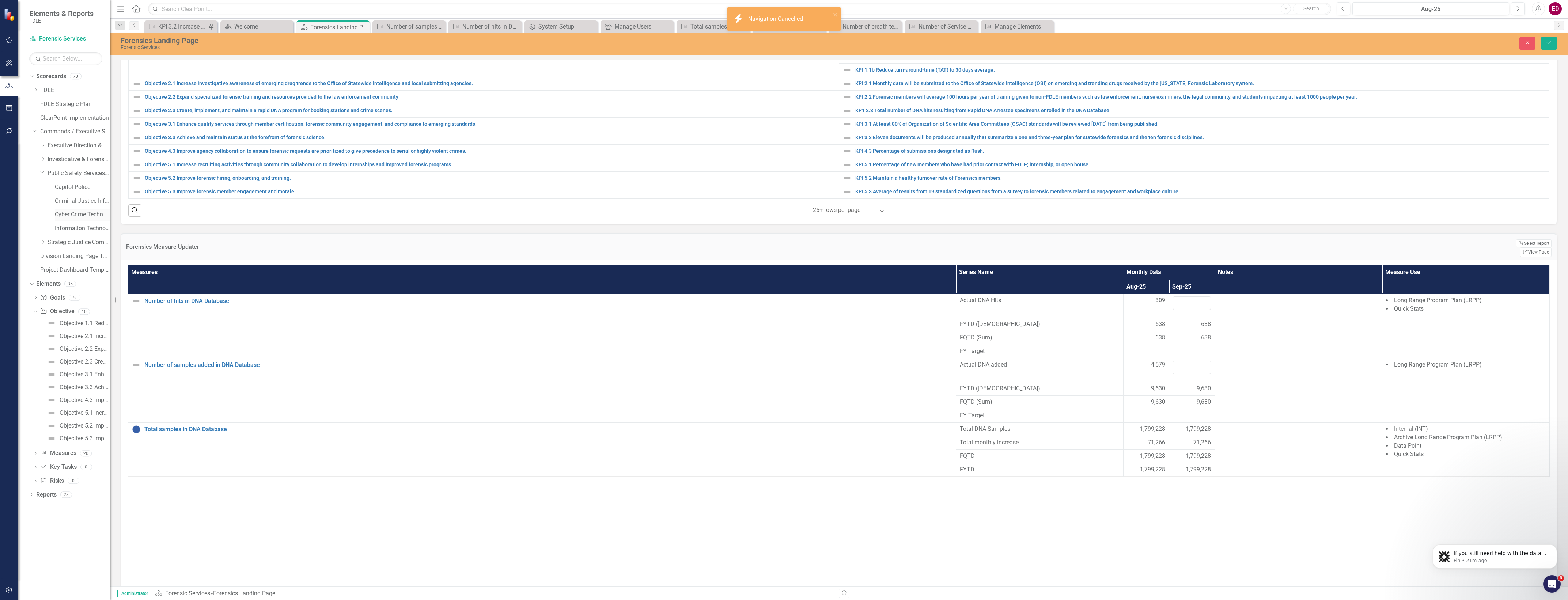
click at [84, 215] on link "Cyber Crime Technology & Telecommunications" at bounding box center [82, 214] width 55 height 8
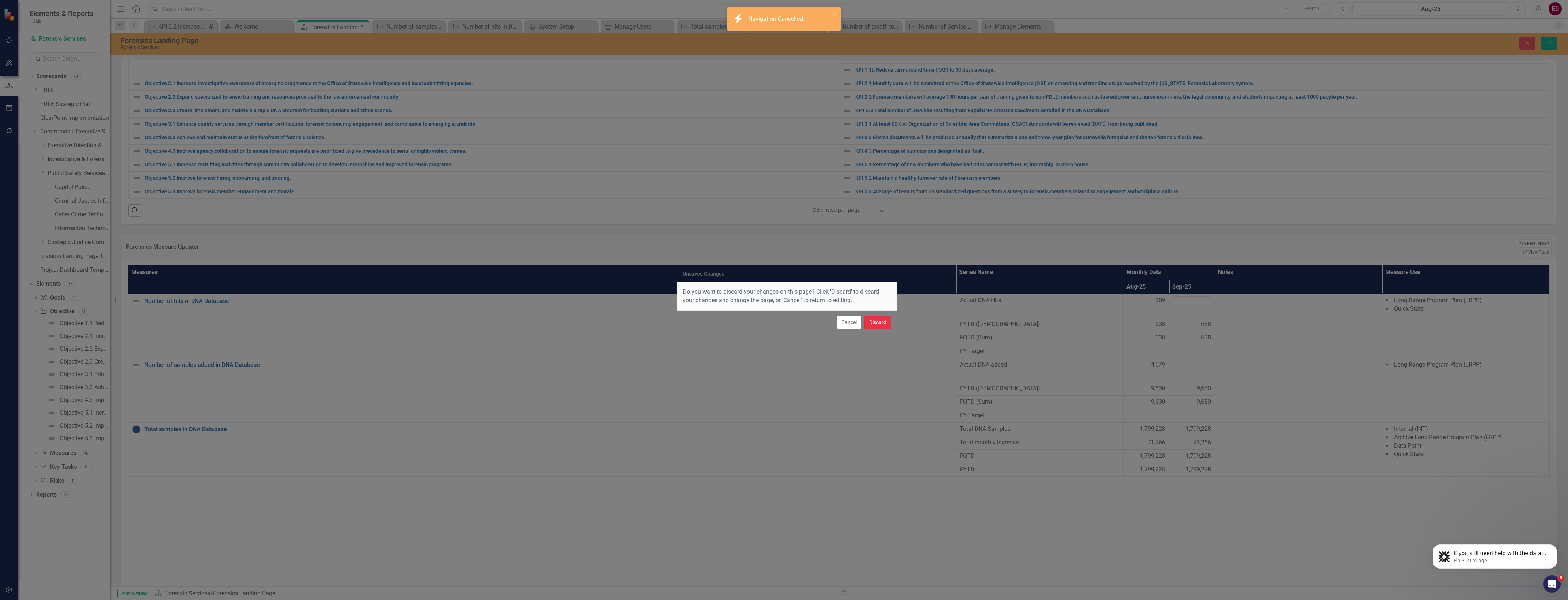
click at [874, 317] on button "Discard" at bounding box center [877, 322] width 26 height 13
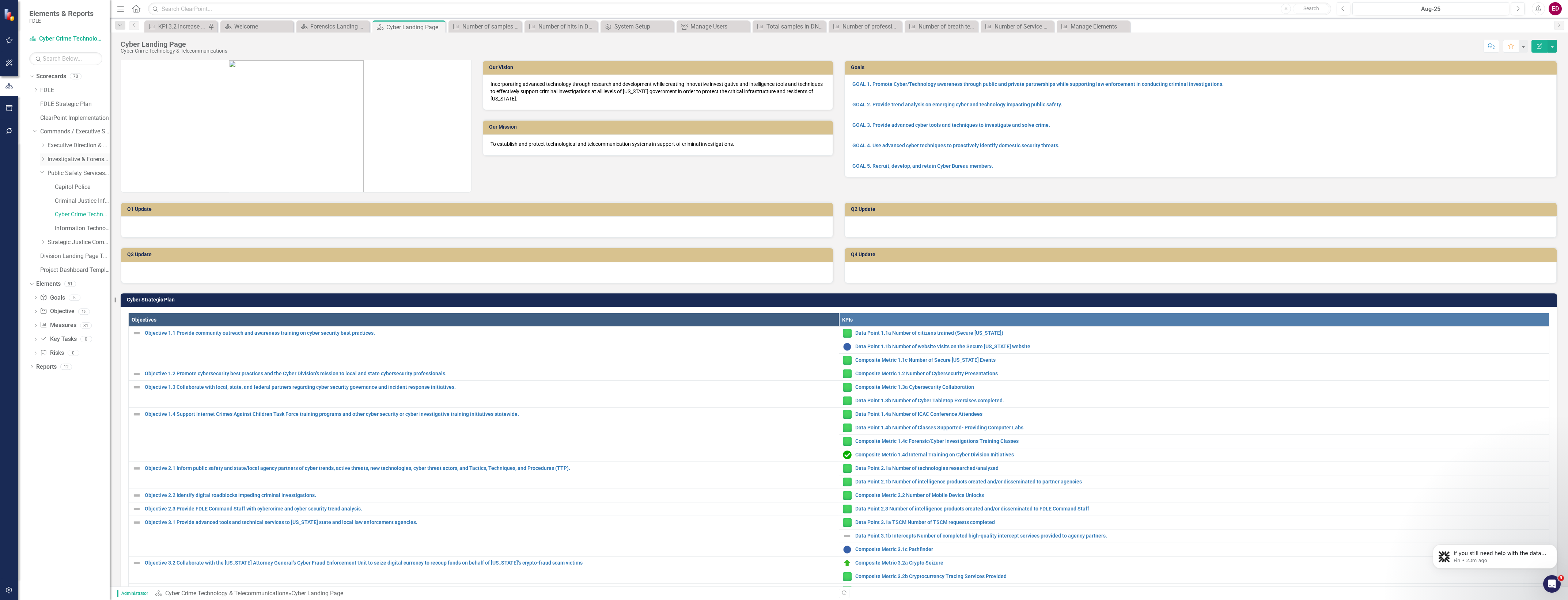
click at [41, 157] on icon "Dropdown" at bounding box center [42, 159] width 5 height 5
click at [48, 174] on icon "Dropdown" at bounding box center [50, 173] width 5 height 5
click at [85, 177] on link "Forensic Services" at bounding box center [82, 173] width 55 height 8
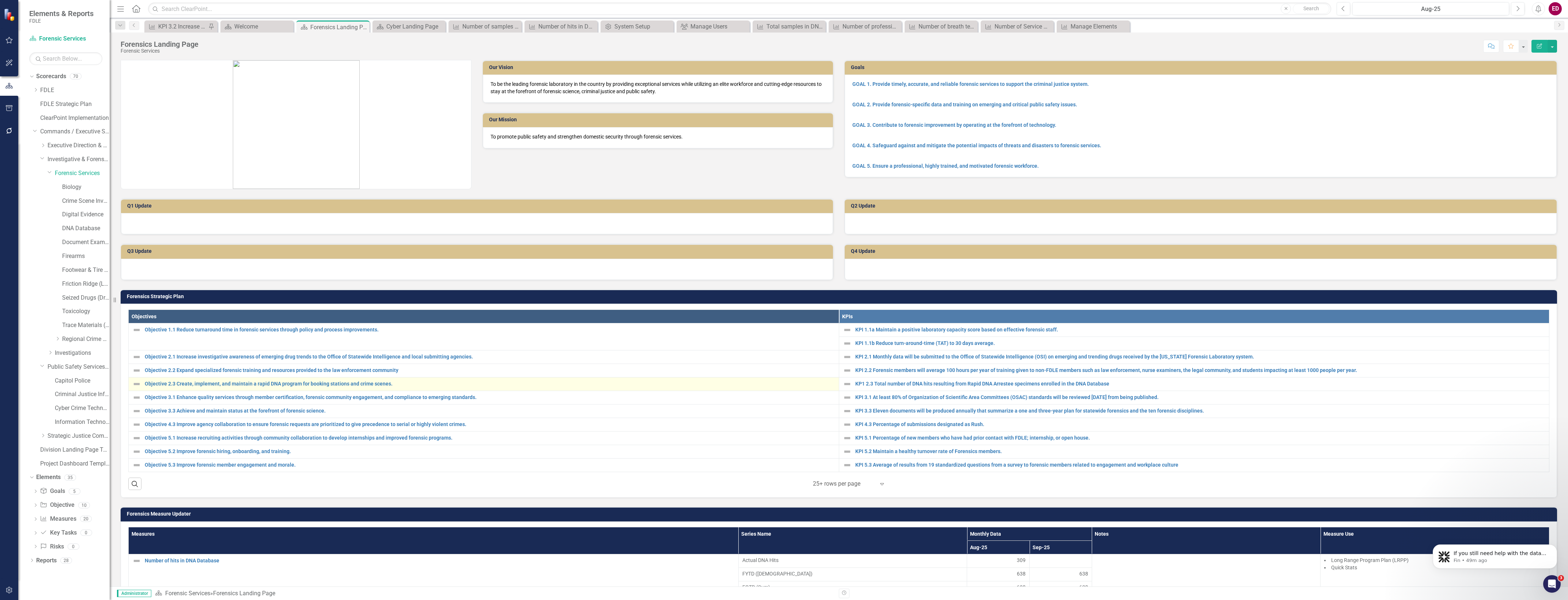
click at [790, 388] on div "Objective 2.3 Create, implement, and maintain a rapid DNA program for booking s…" at bounding box center [484, 384] width 703 height 9
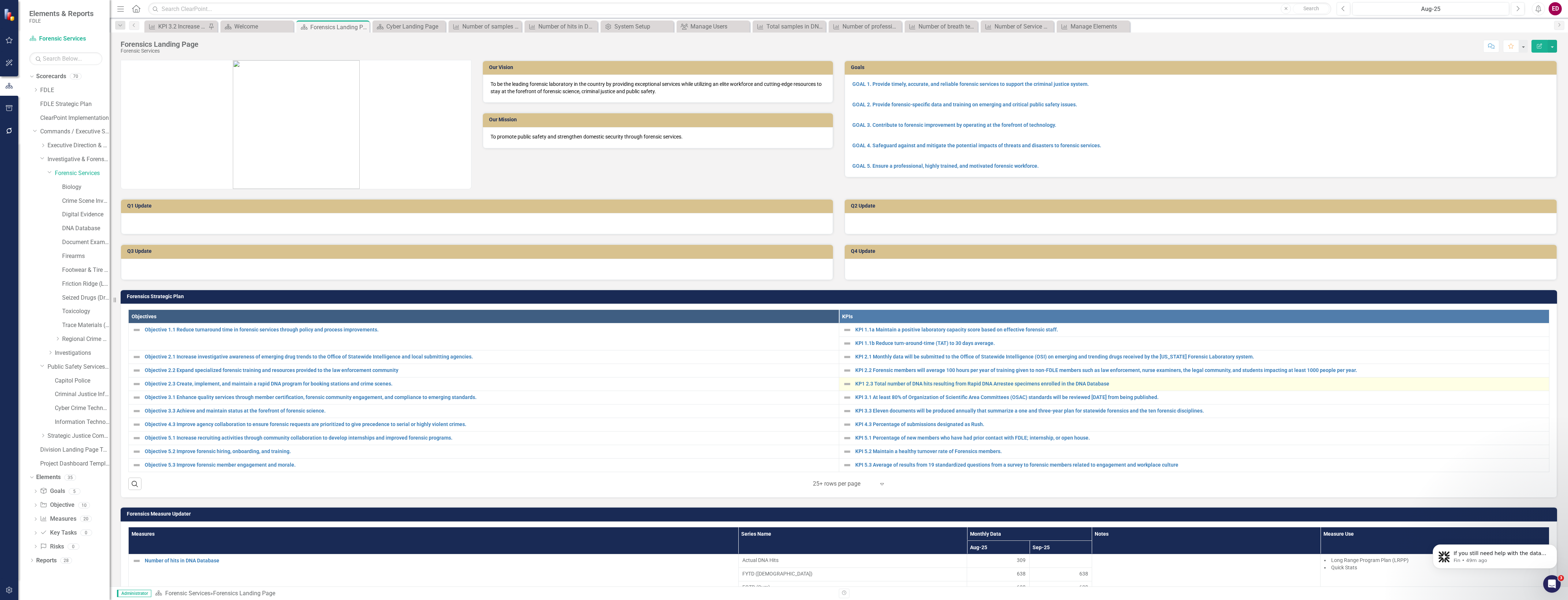
click at [946, 377] on td "KP1 2.3 Total number of DNA hits resulting from Rapid DNA Arrestee specimens en…" at bounding box center [1194, 384] width 711 height 14
click at [953, 381] on div "KP1 2.3 Total number of DNA hits resulting from Rapid DNA Arrestee specimens en…" at bounding box center [1195, 384] width 703 height 9
click at [956, 383] on link "KP1 2.3 Total number of DNA hits resulting from Rapid DNA Arrestee specimens en…" at bounding box center [1200, 383] width 690 height 5
